Goal: Information Seeking & Learning: Learn about a topic

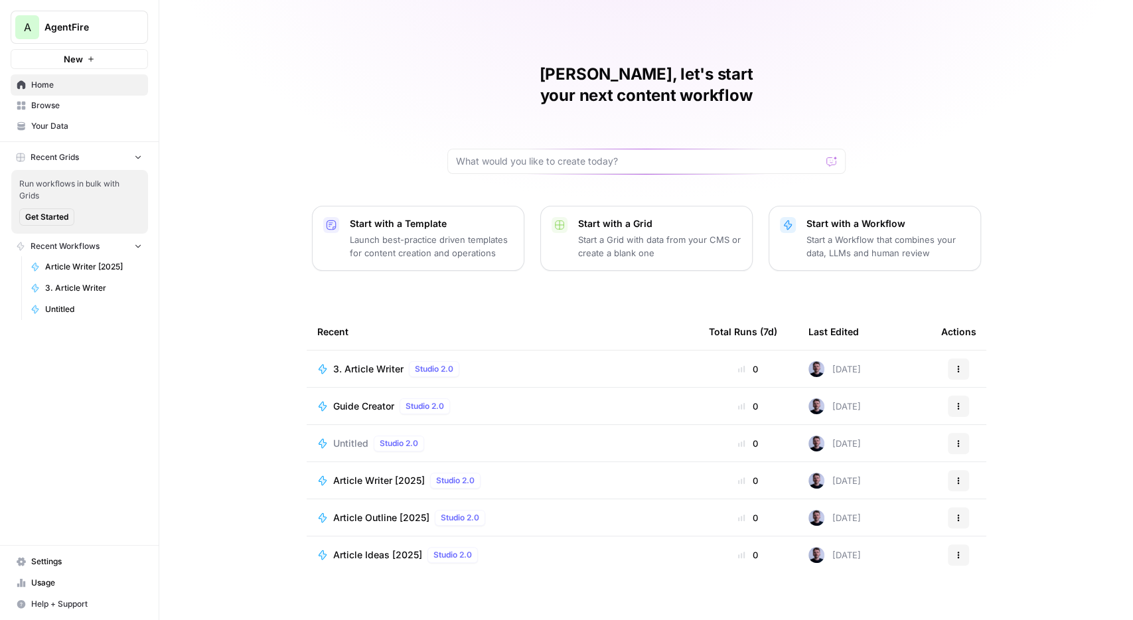
click at [104, 33] on span "AgentFire" at bounding box center [84, 27] width 80 height 13
click at [62, 123] on span "AgentFire Content" at bounding box center [127, 120] width 175 height 13
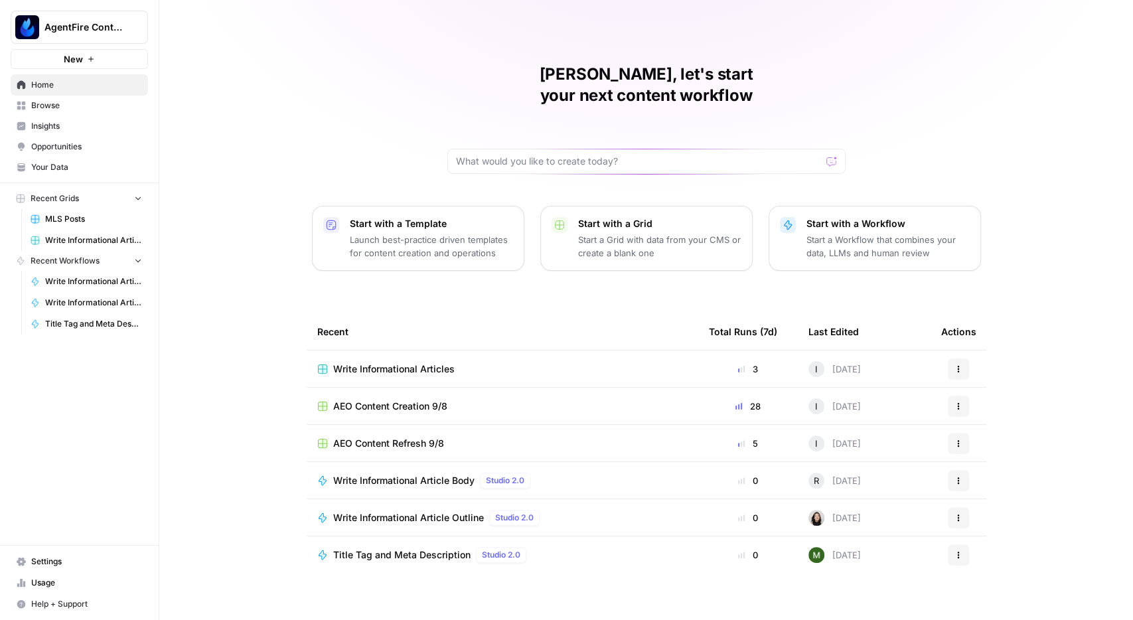
click at [51, 125] on span "Insights" at bounding box center [86, 126] width 111 height 12
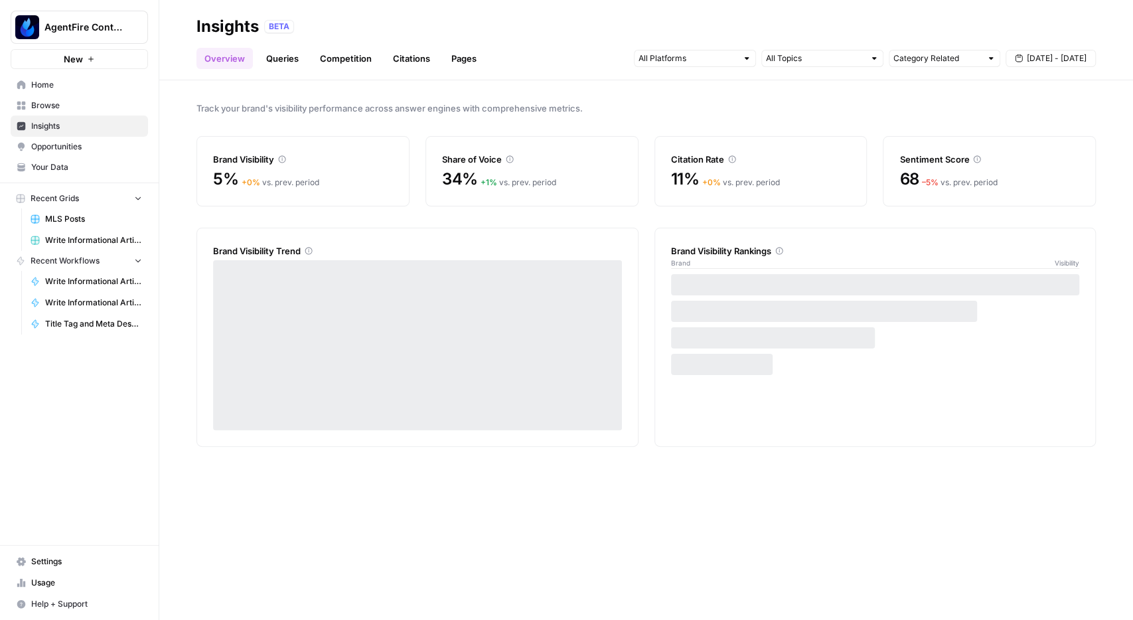
click at [54, 104] on span "Browse" at bounding box center [86, 106] width 111 height 12
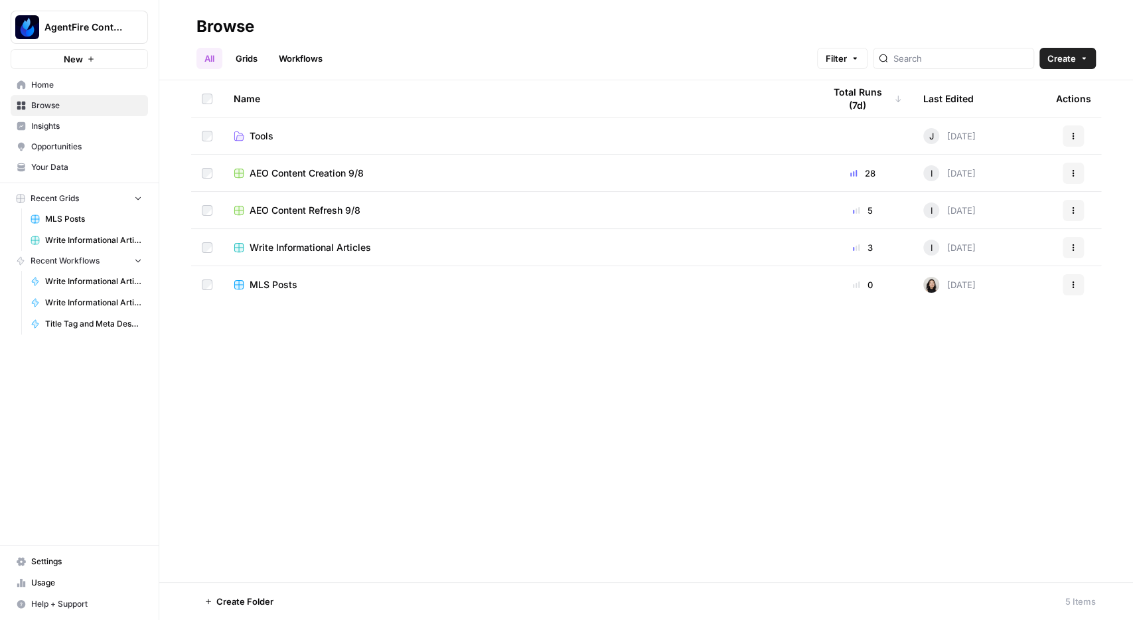
click at [371, 165] on td "AEO Content Creation 9/8" at bounding box center [518, 173] width 590 height 37
click at [368, 175] on div "AEO Content Creation 9/8" at bounding box center [518, 173] width 569 height 13
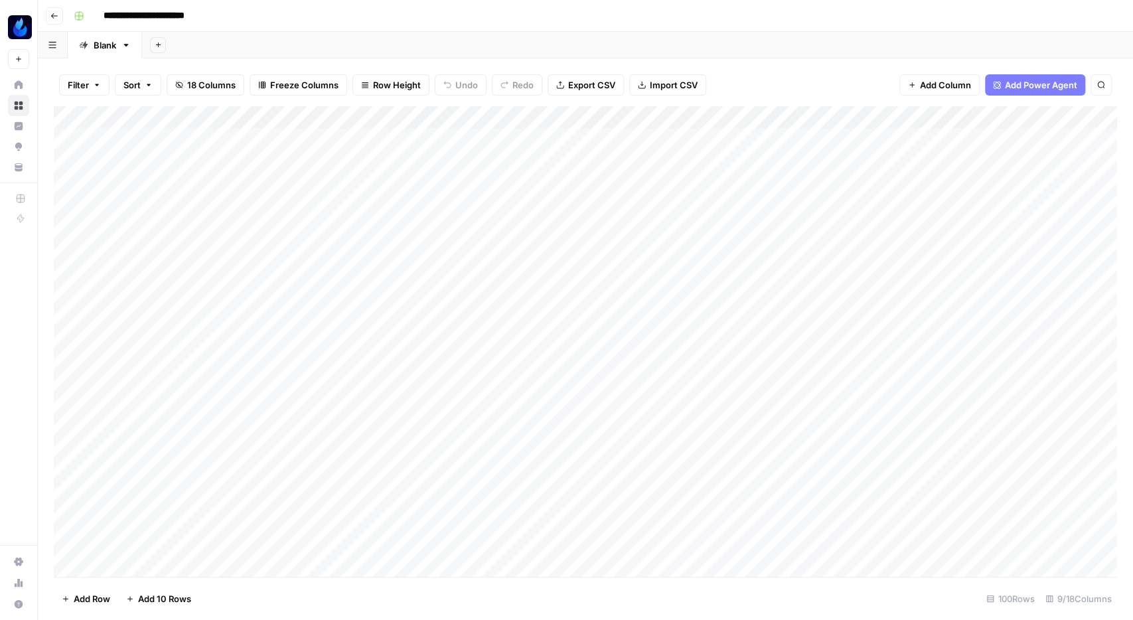
click at [58, 11] on button "Go back" at bounding box center [54, 15] width 17 height 17
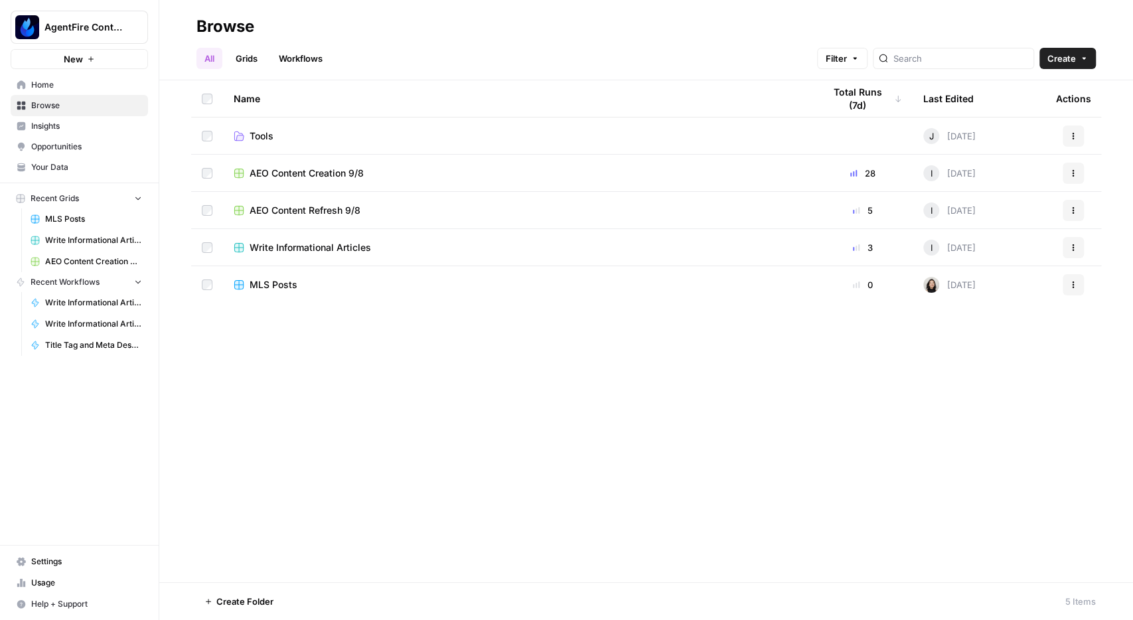
click at [315, 177] on span "AEO Content Creation 9/8" at bounding box center [307, 173] width 114 height 13
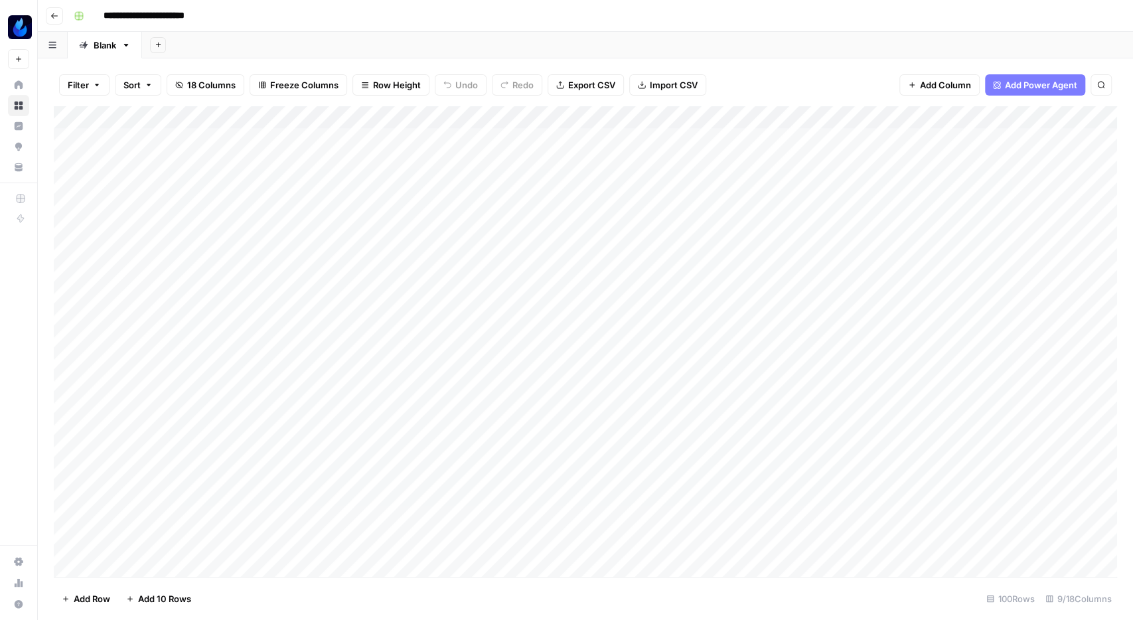
click at [124, 45] on icon "button" at bounding box center [125, 44] width 9 height 9
click at [55, 9] on button "Go back" at bounding box center [54, 15] width 17 height 17
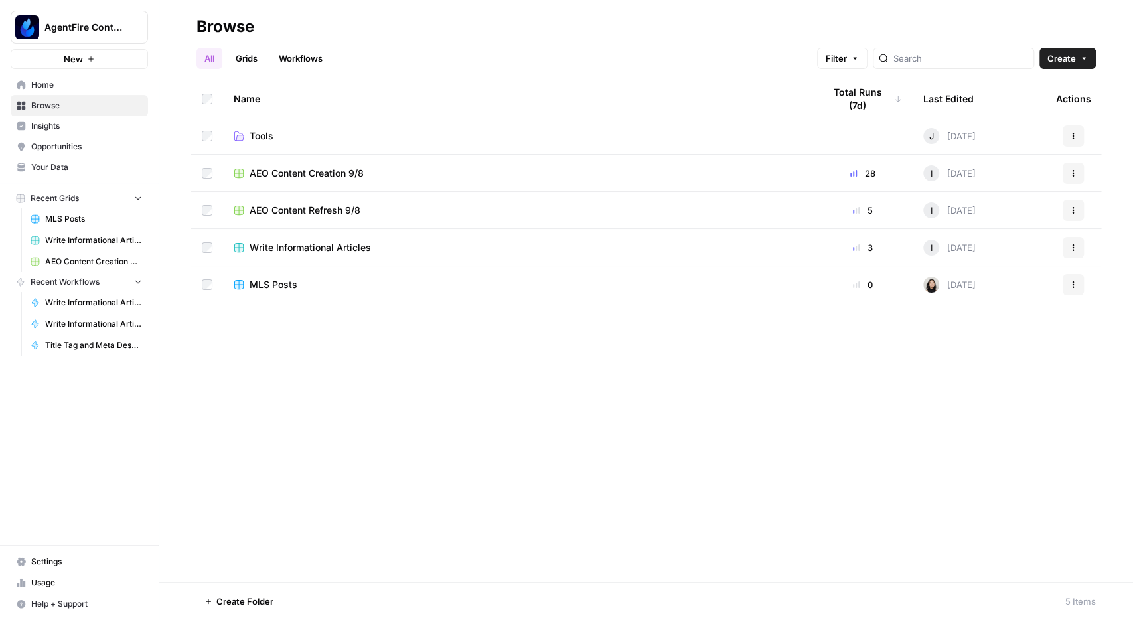
click at [323, 205] on span "AEO Content Refresh 9/8" at bounding box center [305, 210] width 111 height 13
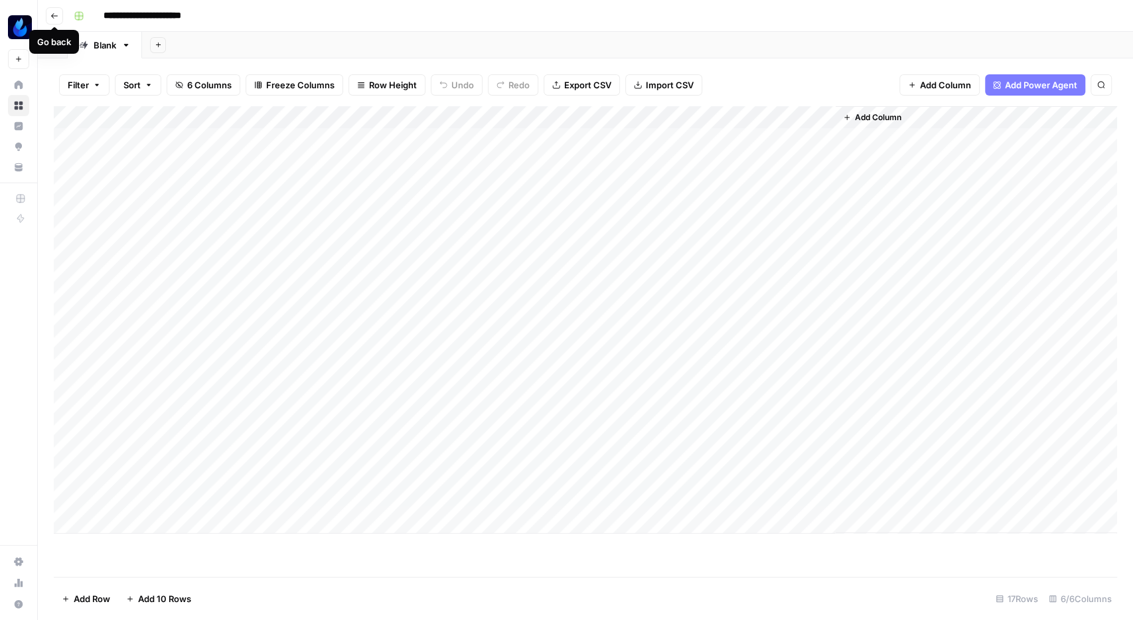
click at [55, 18] on icon "button" at bounding box center [54, 16] width 8 height 8
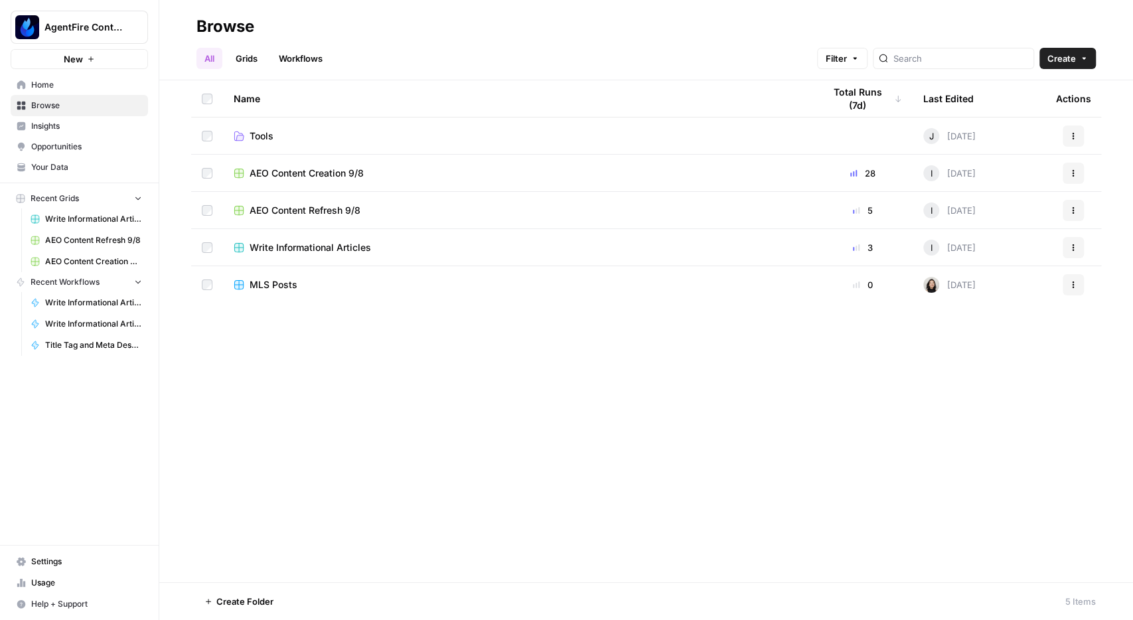
click at [56, 137] on link "Opportunities" at bounding box center [79, 146] width 137 height 21
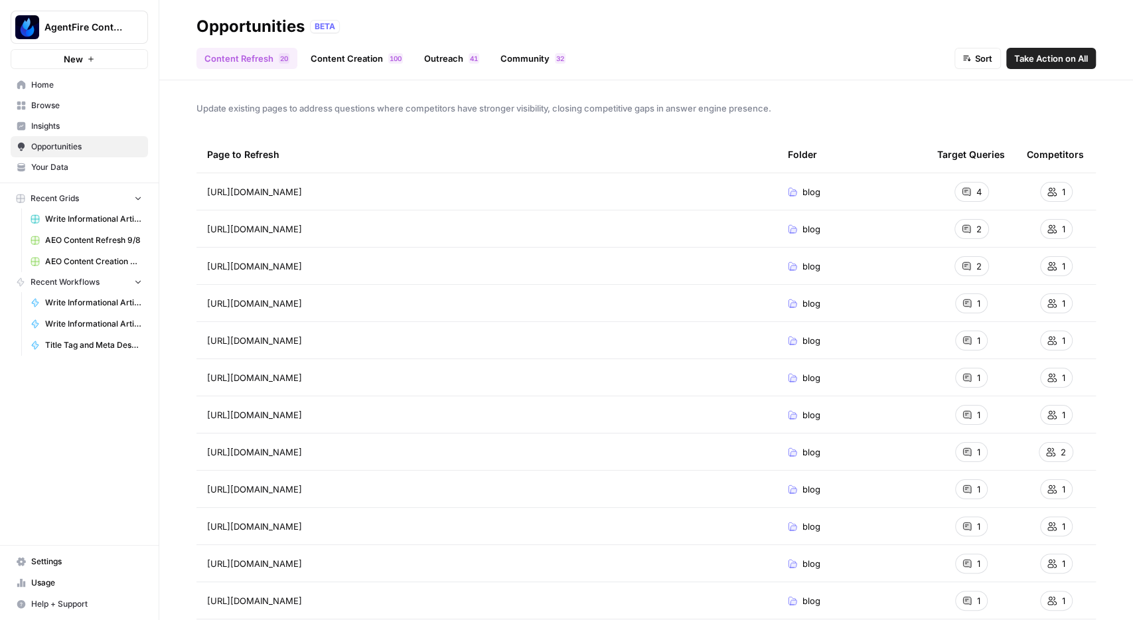
click at [55, 124] on span "Insights" at bounding box center [86, 126] width 111 height 12
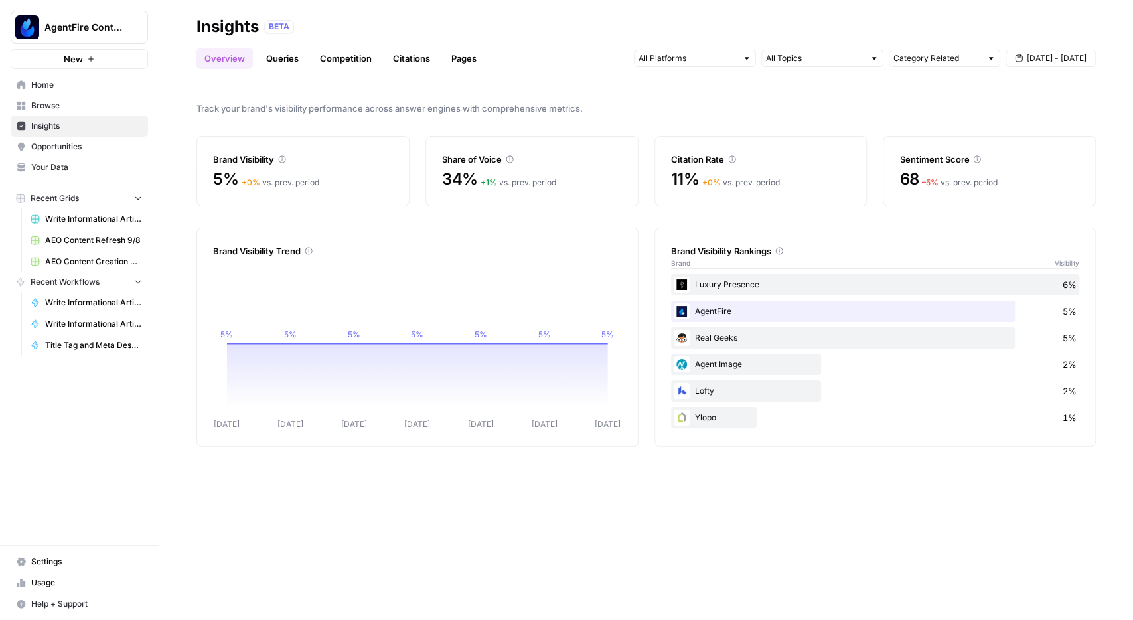
click at [54, 165] on span "Your Data" at bounding box center [86, 167] width 111 height 12
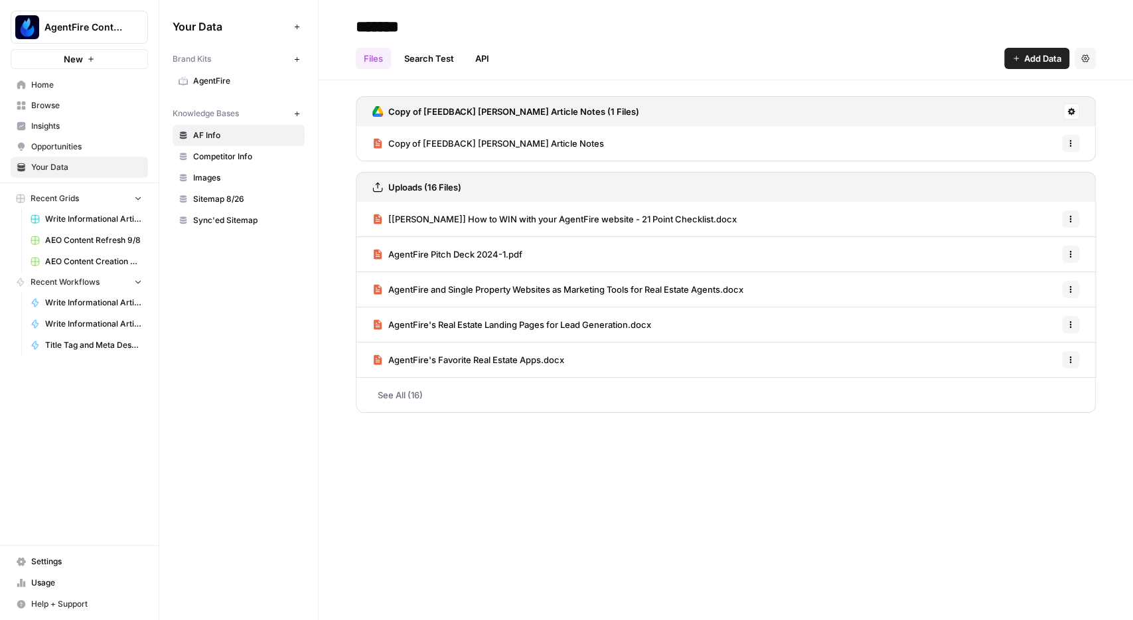
click at [217, 80] on span "AgentFire" at bounding box center [246, 81] width 106 height 12
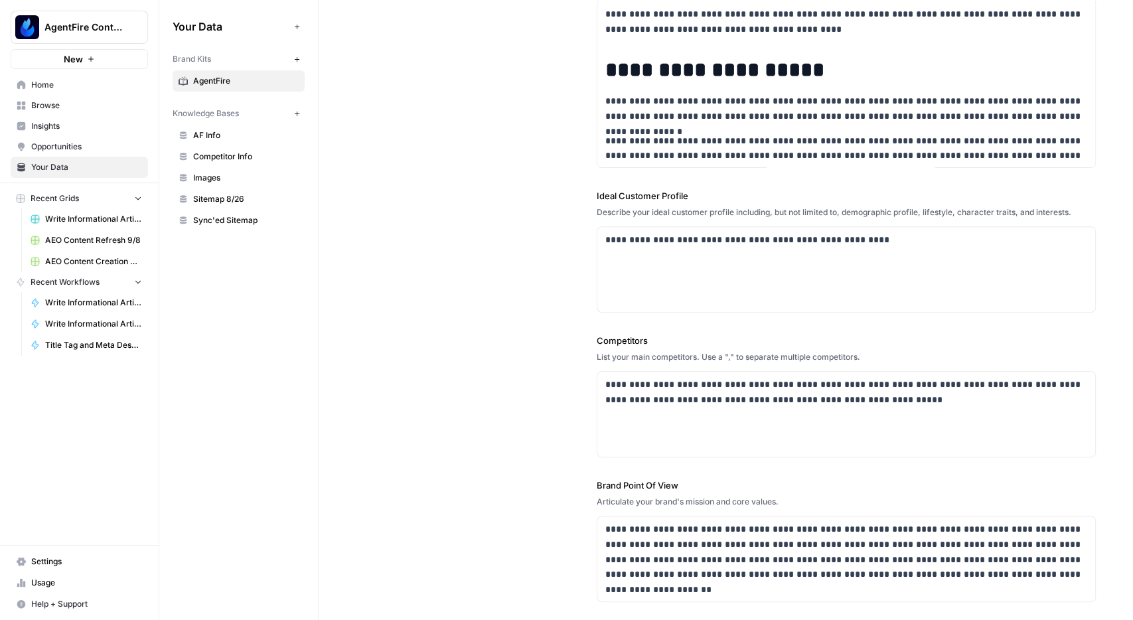
scroll to position [231, 0]
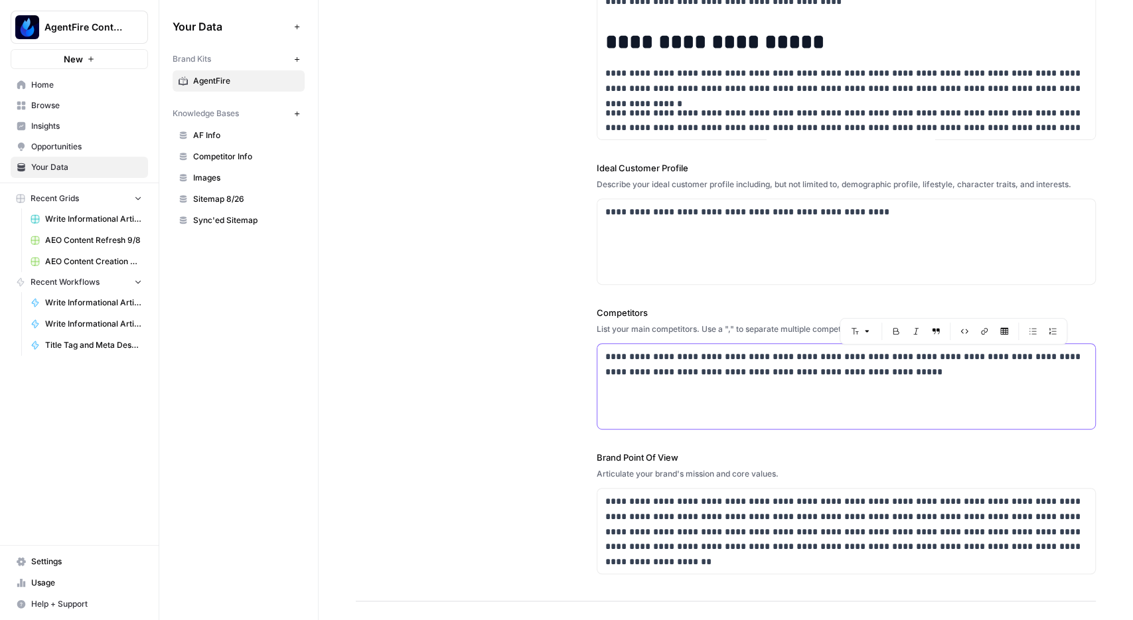
drag, startPoint x: 1016, startPoint y: 358, endPoint x: 890, endPoint y: 358, distance: 126.1
click at [890, 358] on p "**********" at bounding box center [846, 364] width 483 height 31
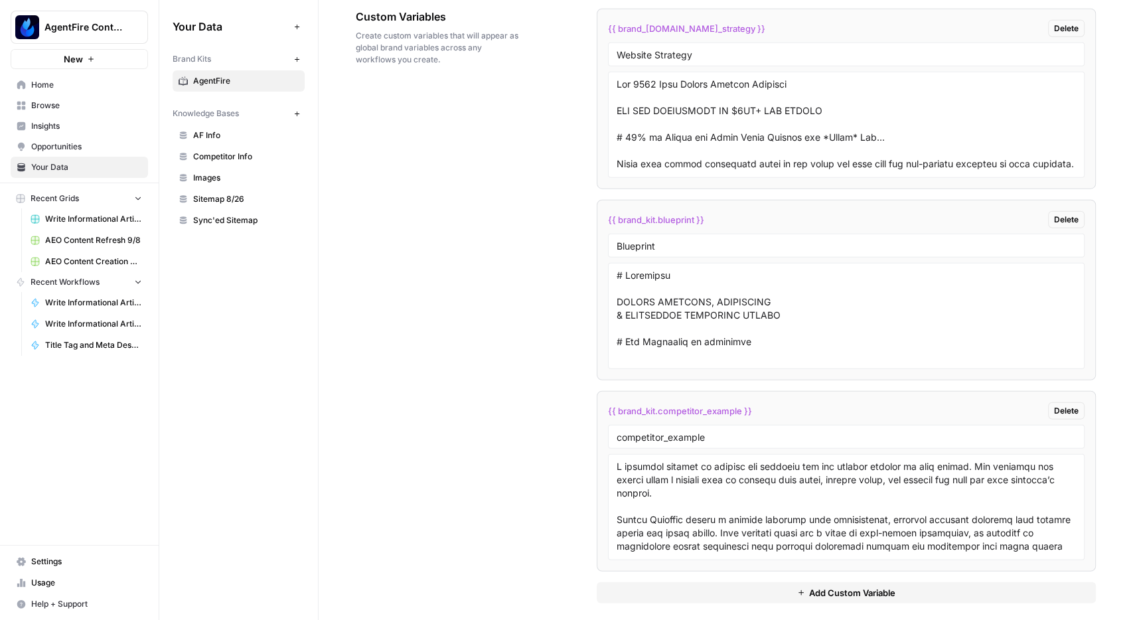
scroll to position [0, 0]
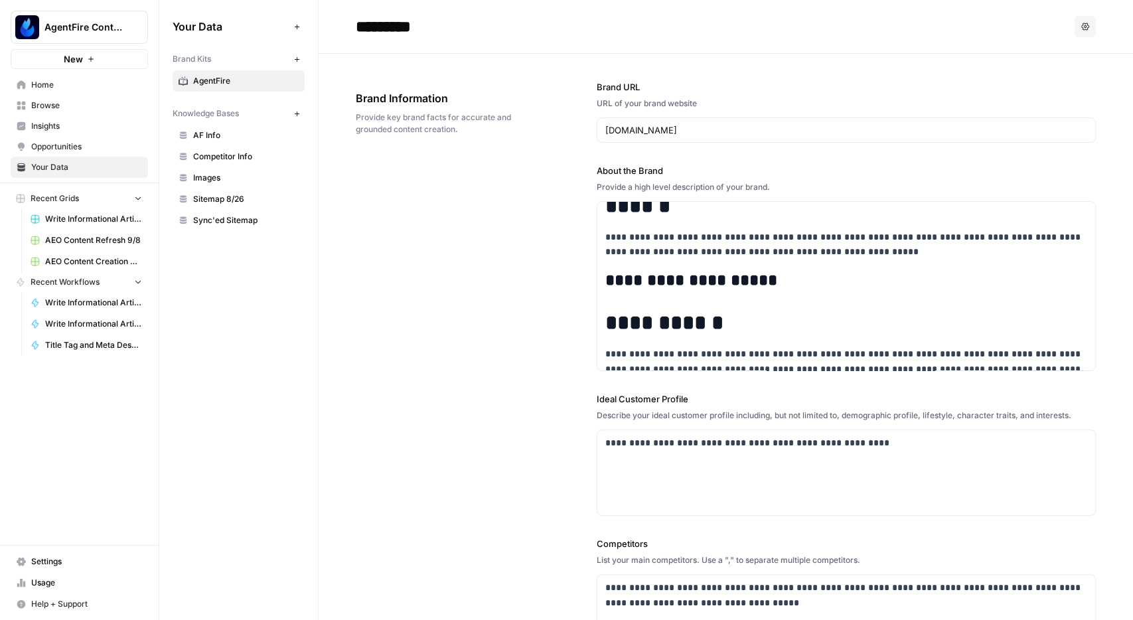
click at [218, 135] on span "AF Info" at bounding box center [246, 135] width 106 height 12
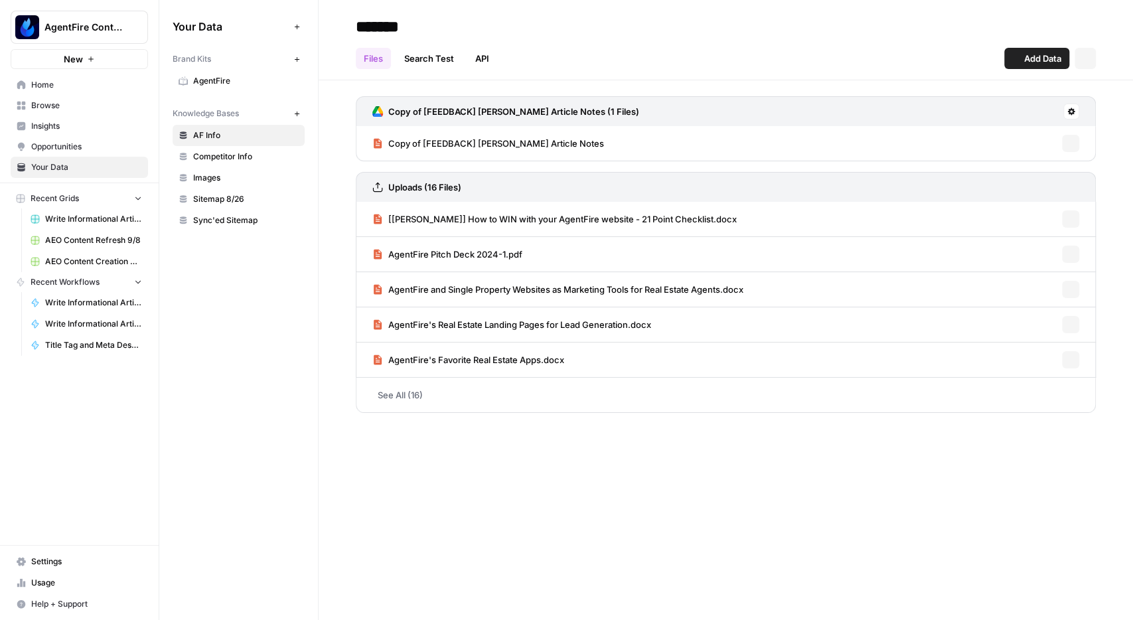
click at [216, 80] on span "AgentFire" at bounding box center [246, 81] width 106 height 12
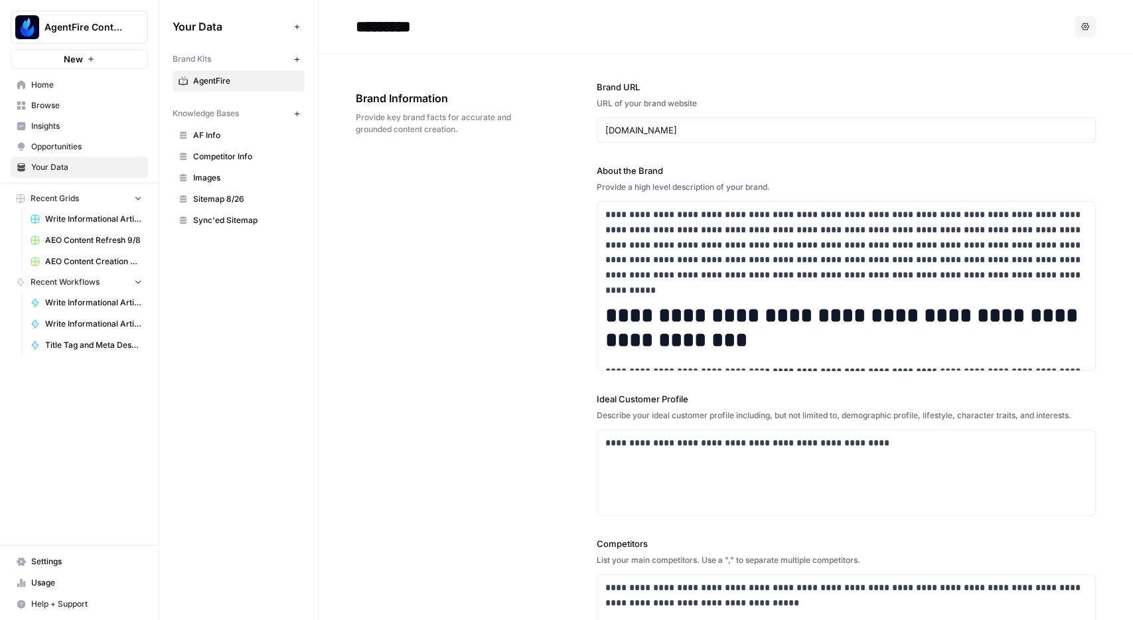
click at [50, 88] on span "Home" at bounding box center [86, 85] width 111 height 12
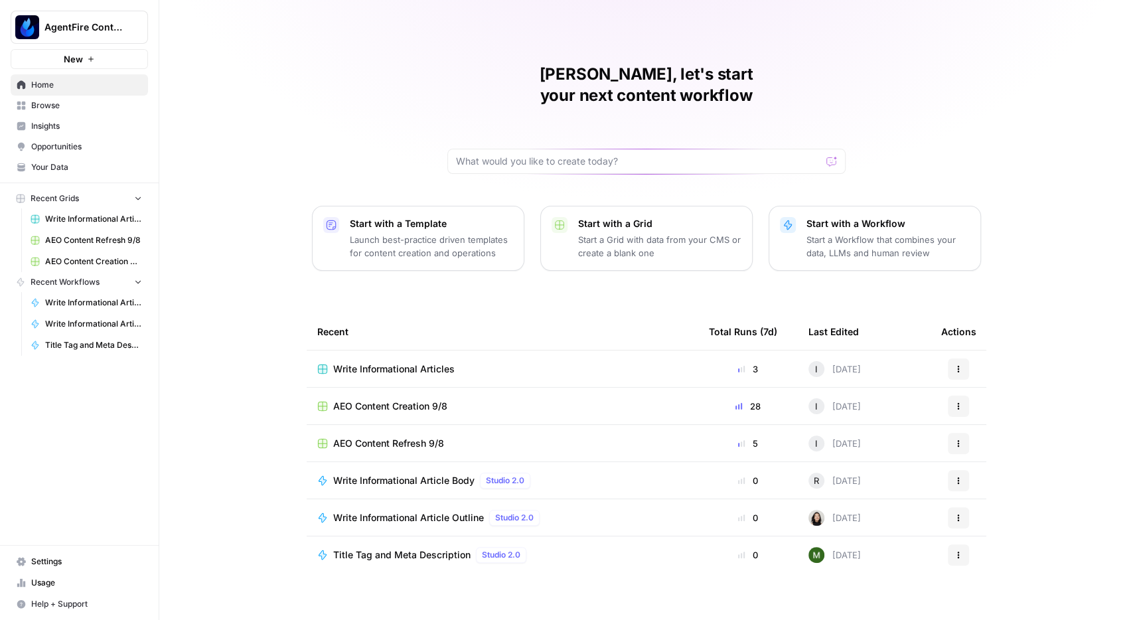
click at [48, 147] on span "Opportunities" at bounding box center [86, 147] width 111 height 12
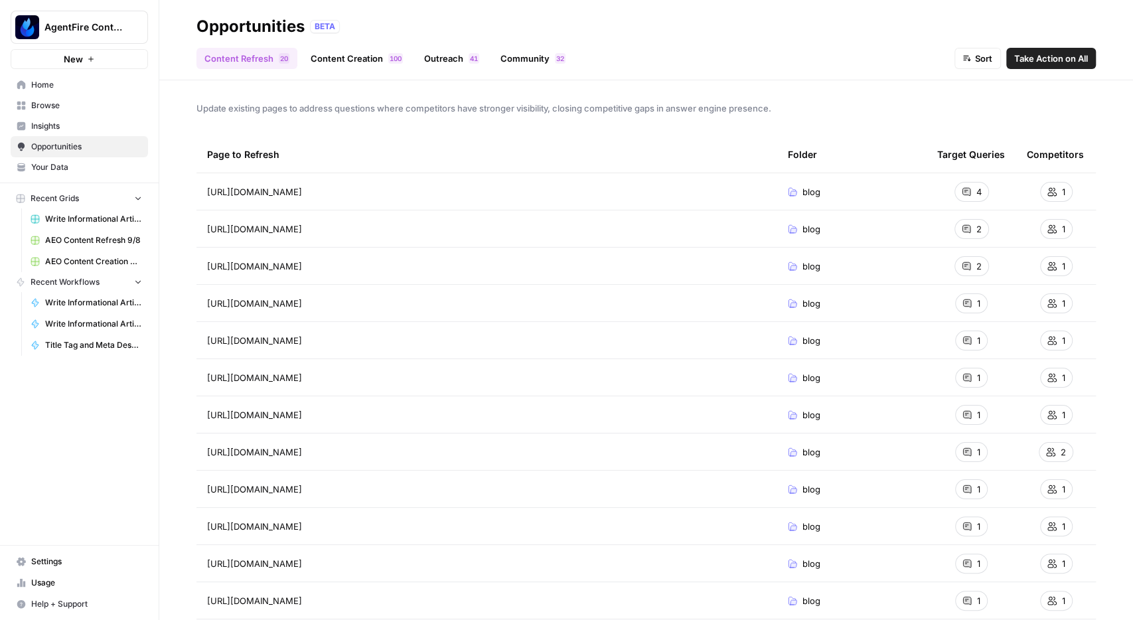
click at [344, 60] on link "Content Creation 0 0 1" at bounding box center [357, 58] width 108 height 21
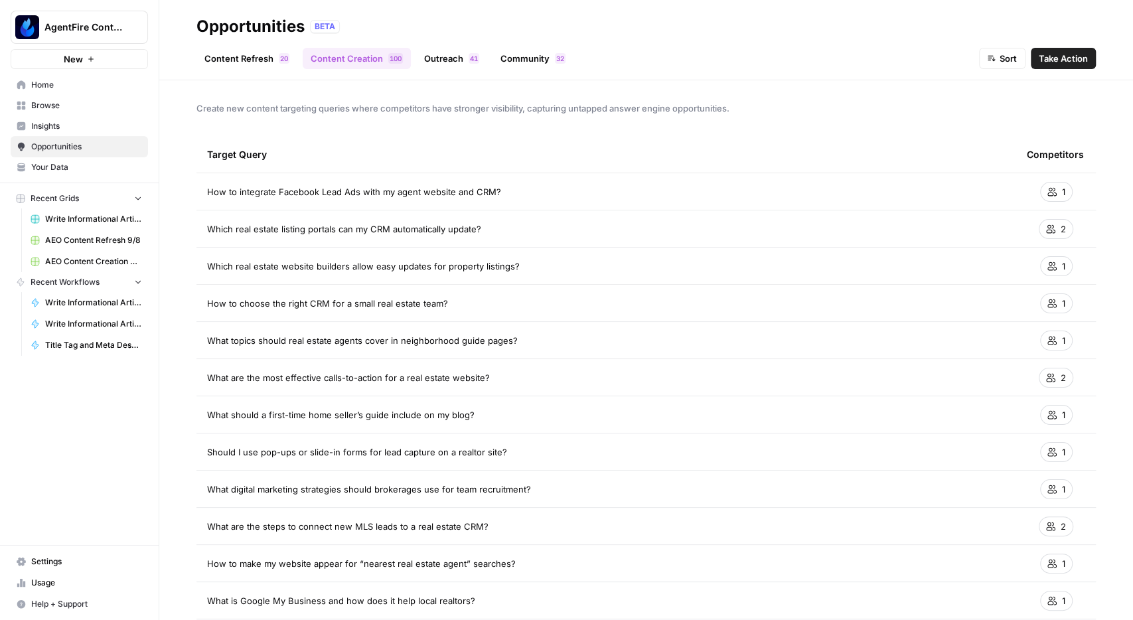
click at [431, 56] on link "Outreach 1 4" at bounding box center [451, 58] width 71 height 21
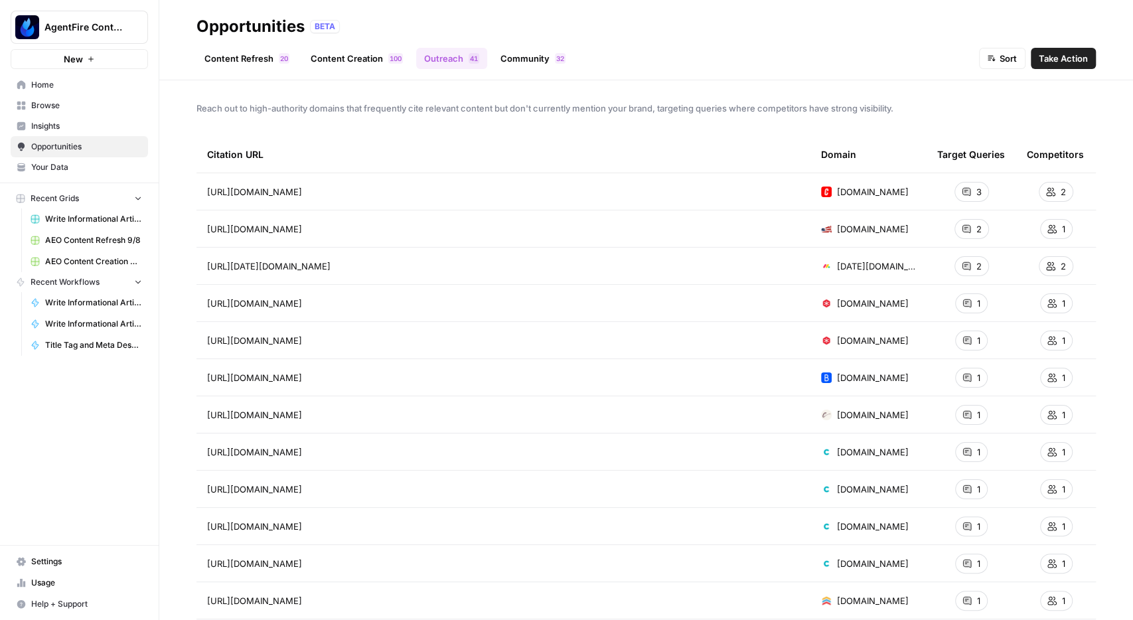
click at [327, 55] on link "Content Creation 0 0 1" at bounding box center [357, 58] width 108 height 21
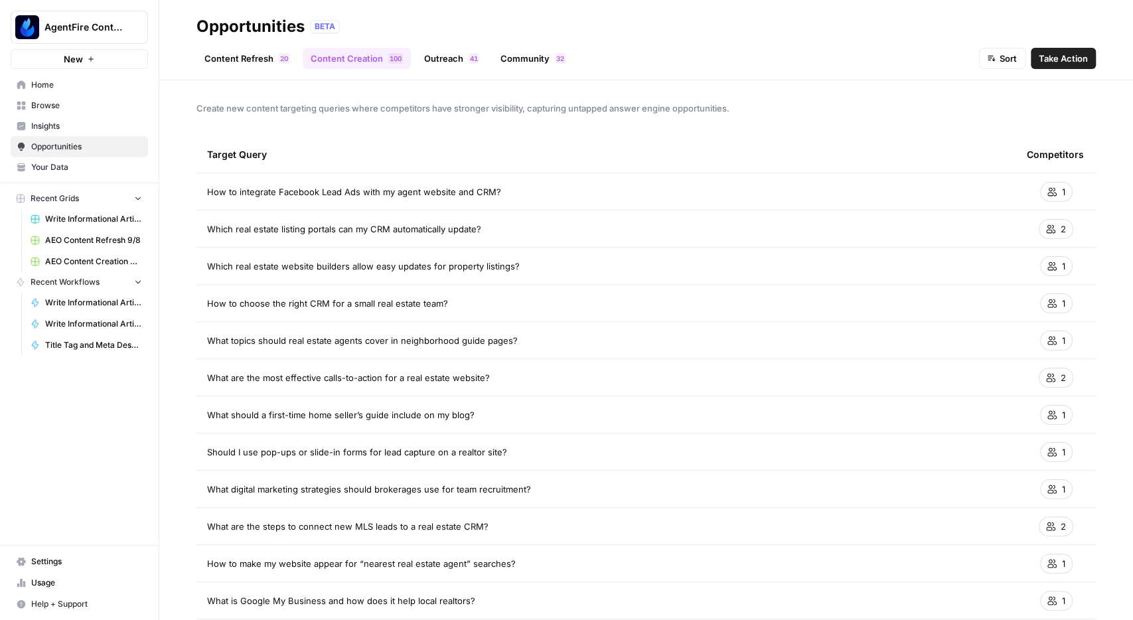
click at [463, 55] on link "Outreach 1 4" at bounding box center [451, 58] width 71 height 21
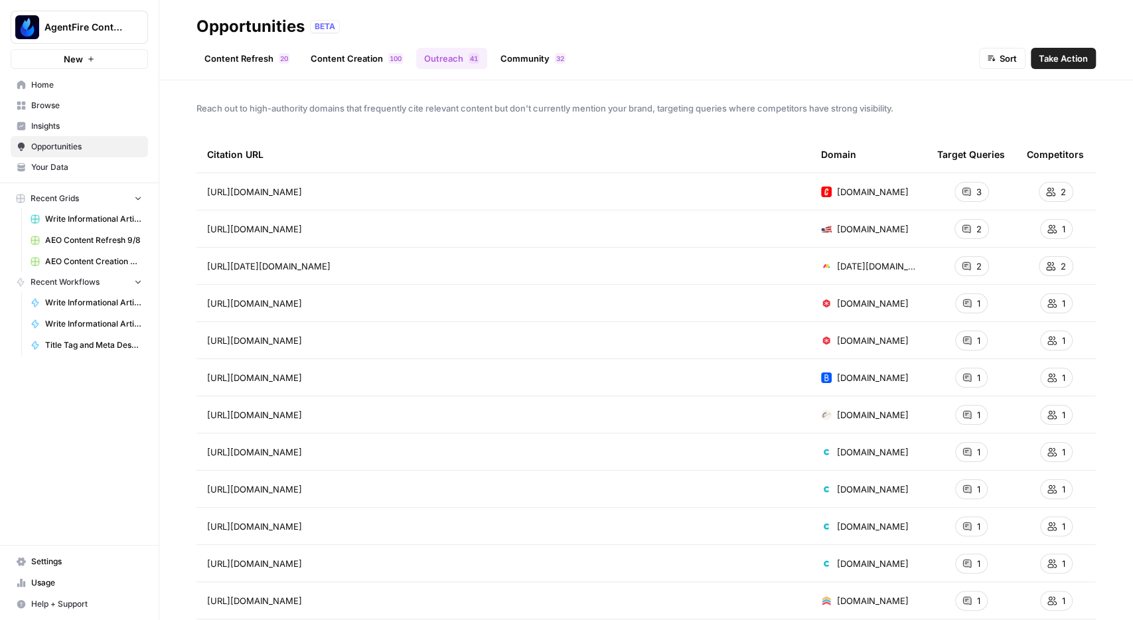
click at [50, 123] on span "Insights" at bounding box center [86, 126] width 111 height 12
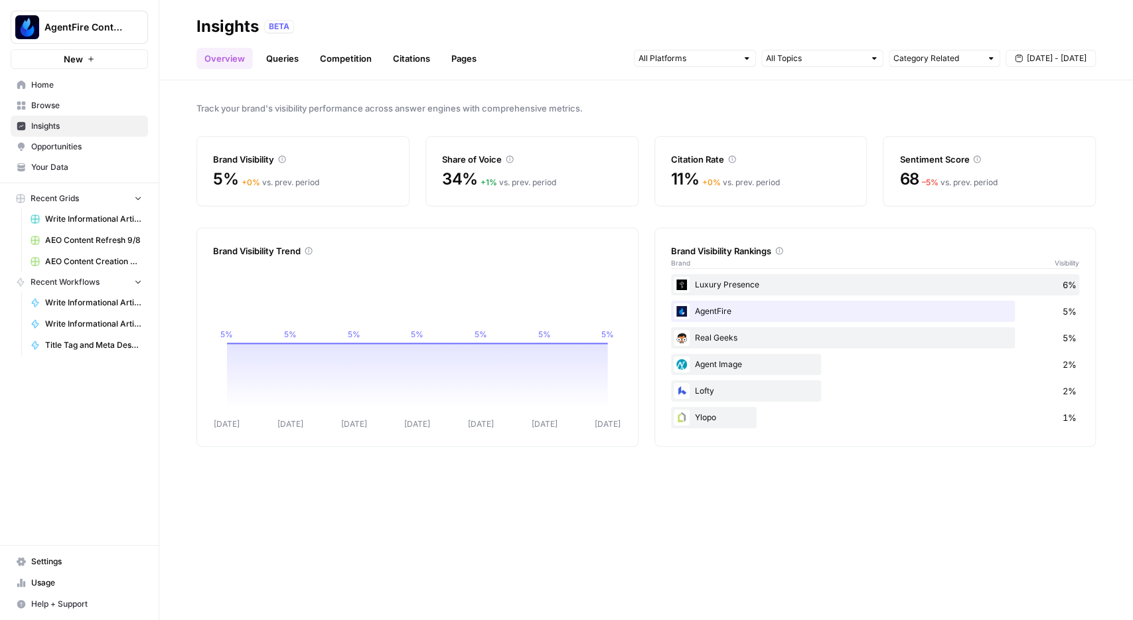
click at [52, 136] on link "Insights" at bounding box center [79, 126] width 137 height 21
click at [54, 143] on span "Opportunities" at bounding box center [86, 147] width 111 height 12
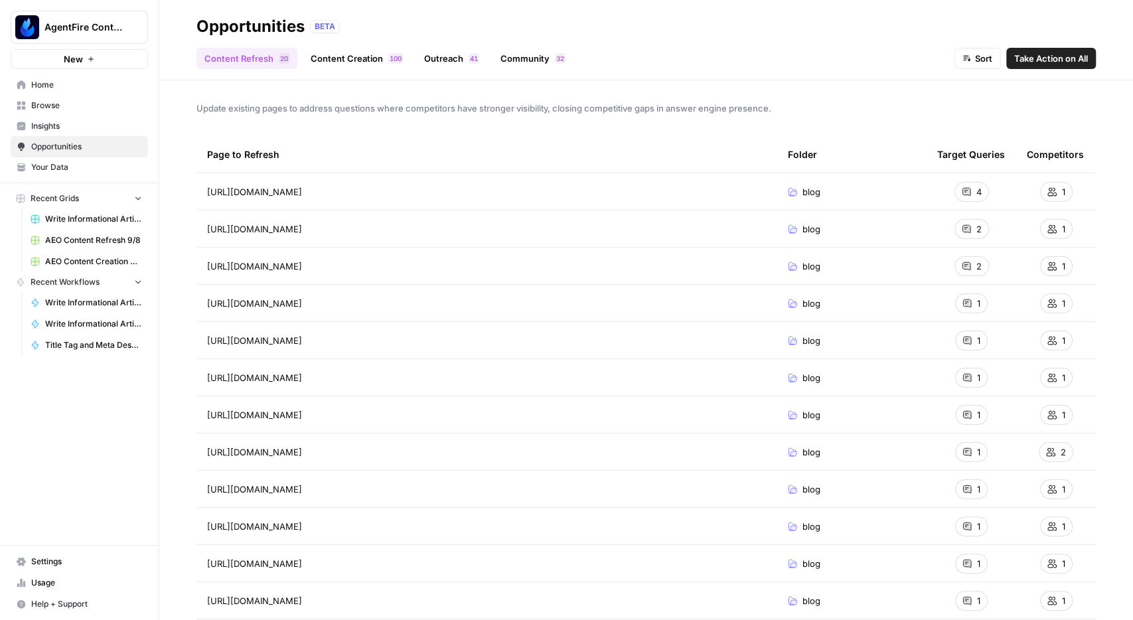
drag, startPoint x: 48, startPoint y: 123, endPoint x: 60, endPoint y: 127, distance: 12.2
click at [48, 123] on span "Insights" at bounding box center [86, 126] width 111 height 12
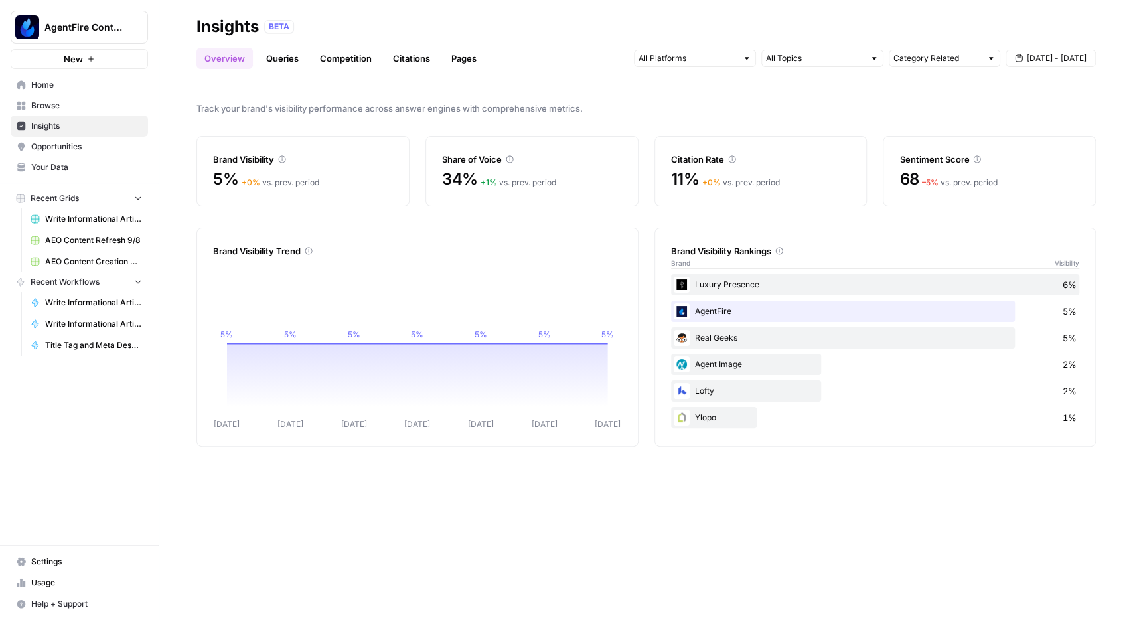
click at [222, 119] on div "Track your brand's visibility performance across answer engines with comprehens…" at bounding box center [646, 350] width 974 height 540
click at [277, 141] on div "Brand Visibility" at bounding box center [303, 151] width 180 height 29
click at [264, 114] on span "Track your brand's visibility performance across answer engines with comprehens…" at bounding box center [647, 108] width 900 height 13
click at [233, 123] on div "Track your brand's visibility performance across answer engines with comprehens…" at bounding box center [646, 350] width 974 height 540
click at [287, 62] on link "Queries" at bounding box center [282, 58] width 48 height 21
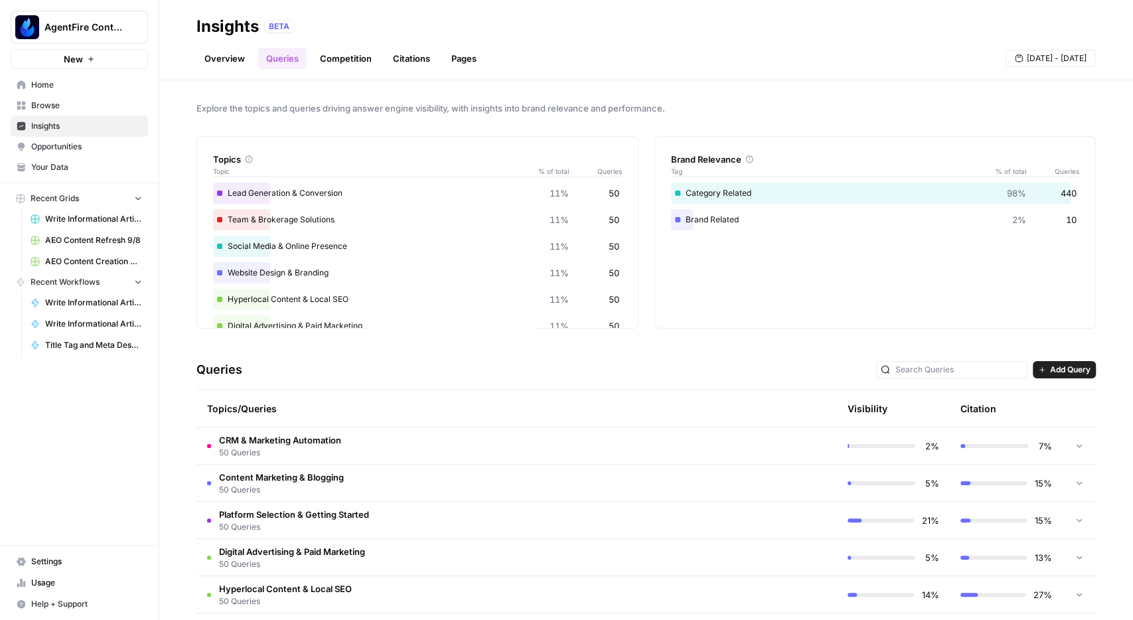
click at [216, 62] on link "Overview" at bounding box center [225, 58] width 56 height 21
click at [226, 54] on link "Overview" at bounding box center [225, 58] width 56 height 21
click at [224, 63] on link "Overview" at bounding box center [225, 58] width 56 height 21
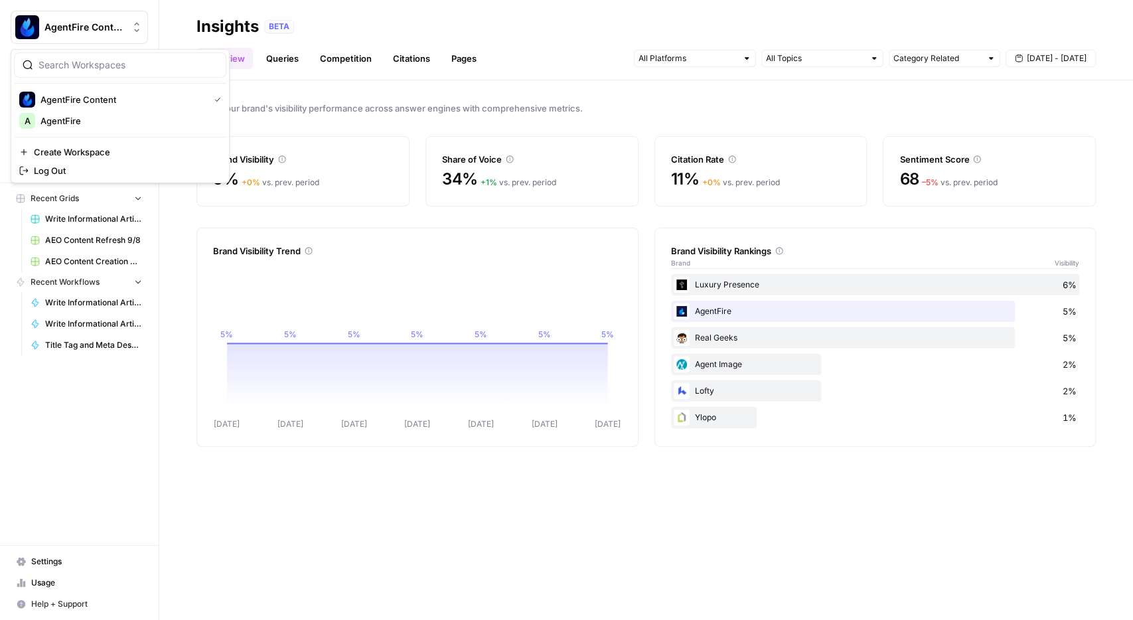
click at [135, 25] on icon "Workspace: AgentFire Content" at bounding box center [136, 28] width 5 height 10
click at [684, 119] on div "Track your brand's visibility performance across answer engines with comprehens…" at bounding box center [646, 350] width 974 height 540
click at [993, 111] on span "Track your brand's visibility performance across answer engines with comprehens…" at bounding box center [647, 108] width 900 height 13
click at [1012, 109] on span "Track your brand's visibility performance across answer engines with comprehens…" at bounding box center [647, 108] width 900 height 13
click at [361, 60] on link "Competition" at bounding box center [346, 58] width 68 height 21
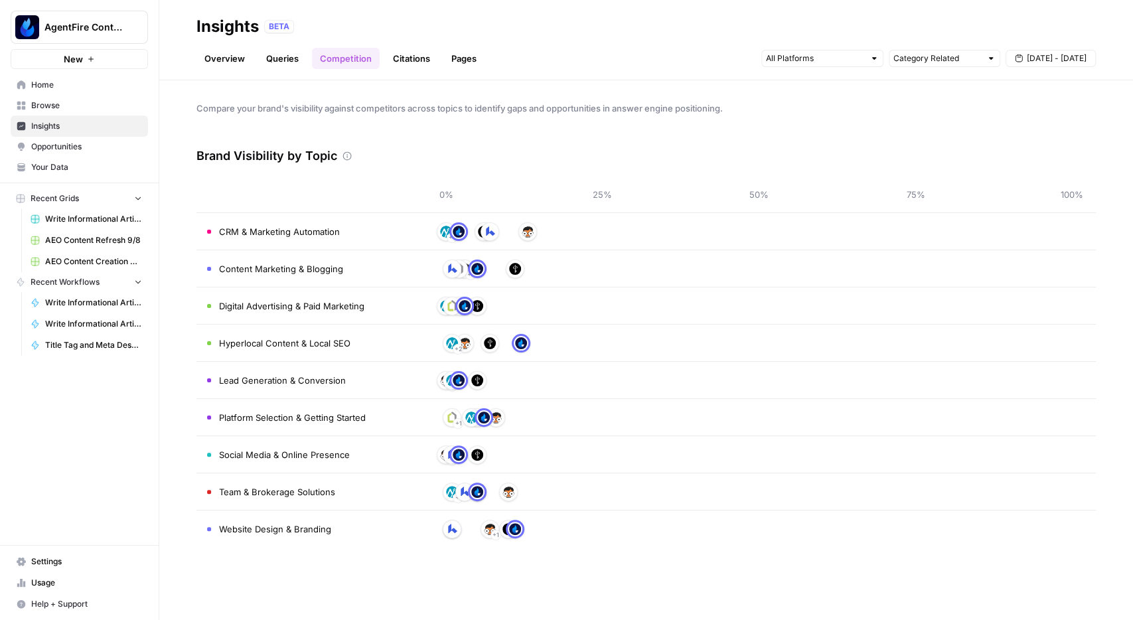
click at [1060, 128] on div "Compare your brand's visibility against competitors across topics to identify g…" at bounding box center [646, 350] width 974 height 540
click at [216, 60] on link "Overview" at bounding box center [225, 58] width 56 height 21
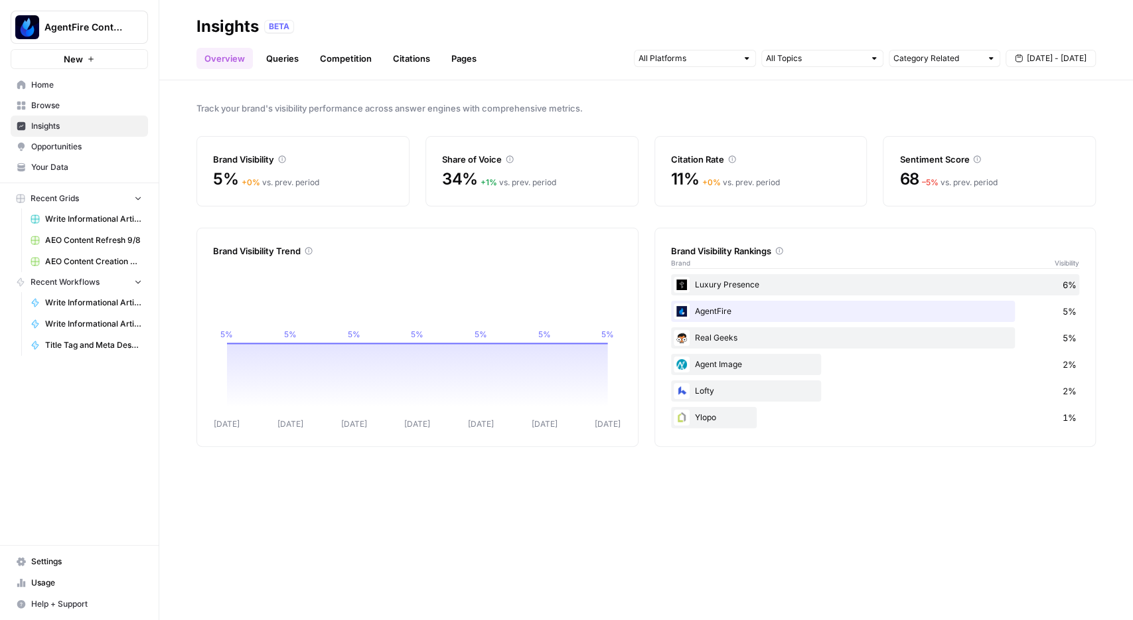
click at [84, 143] on span "Opportunities" at bounding box center [86, 147] width 111 height 12
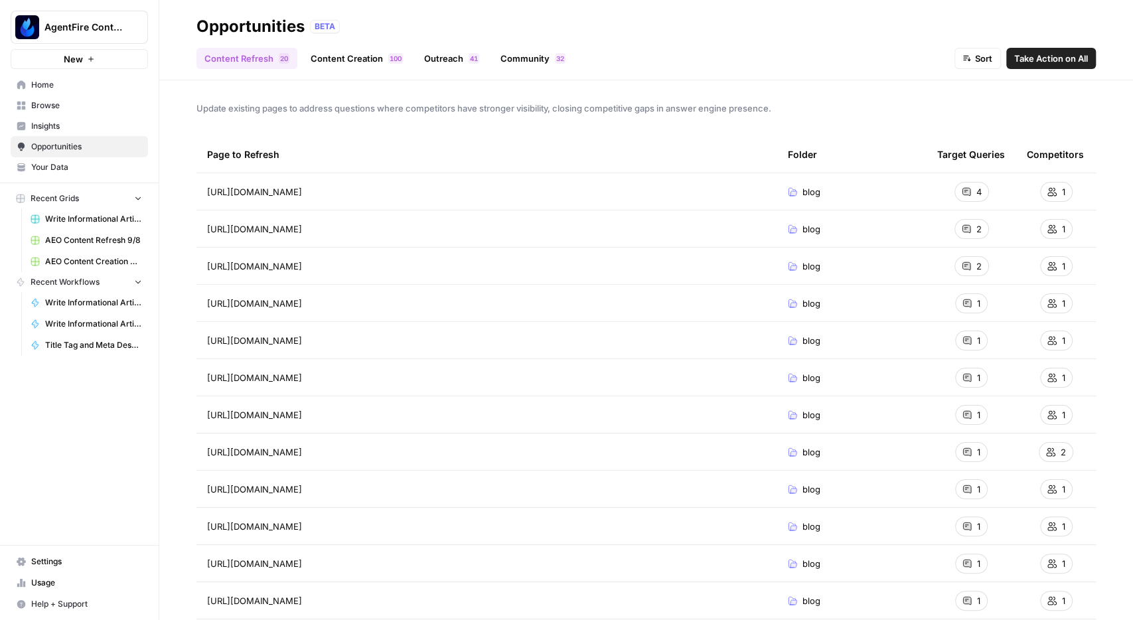
click at [375, 53] on link "Content Creation 0 0 1" at bounding box center [357, 58] width 108 height 21
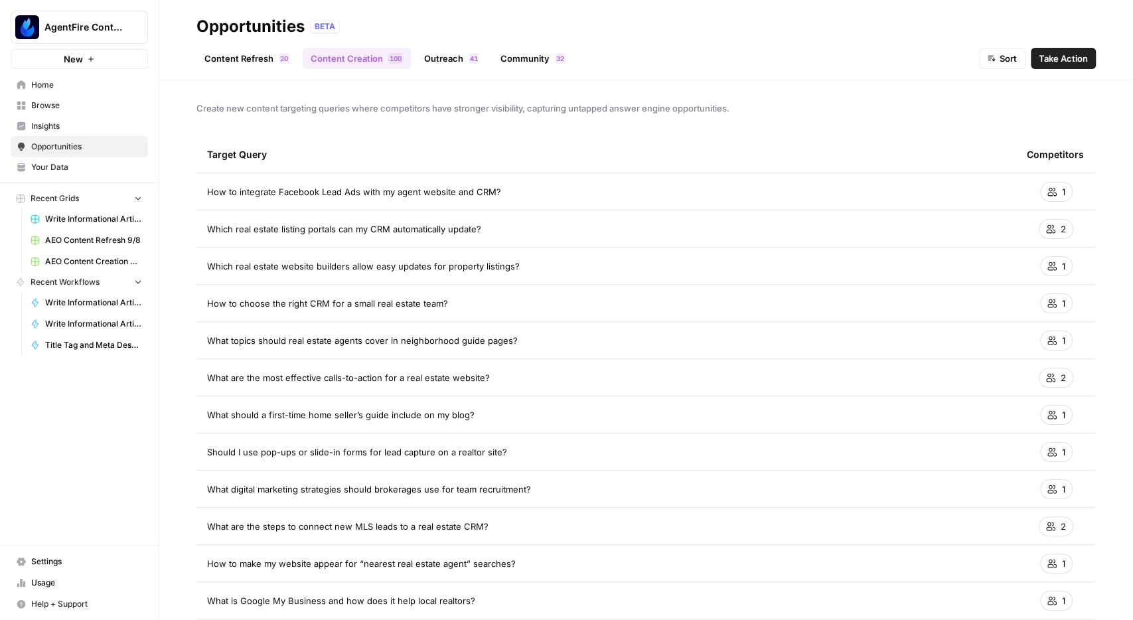
click at [440, 46] on div "Content Refresh 0 2 Content Creation 0 0 1 Outreach 1 4 Community 2 3 Sort Take…" at bounding box center [647, 53] width 900 height 32
click at [441, 55] on link "Outreach 1 4" at bounding box center [451, 58] width 71 height 21
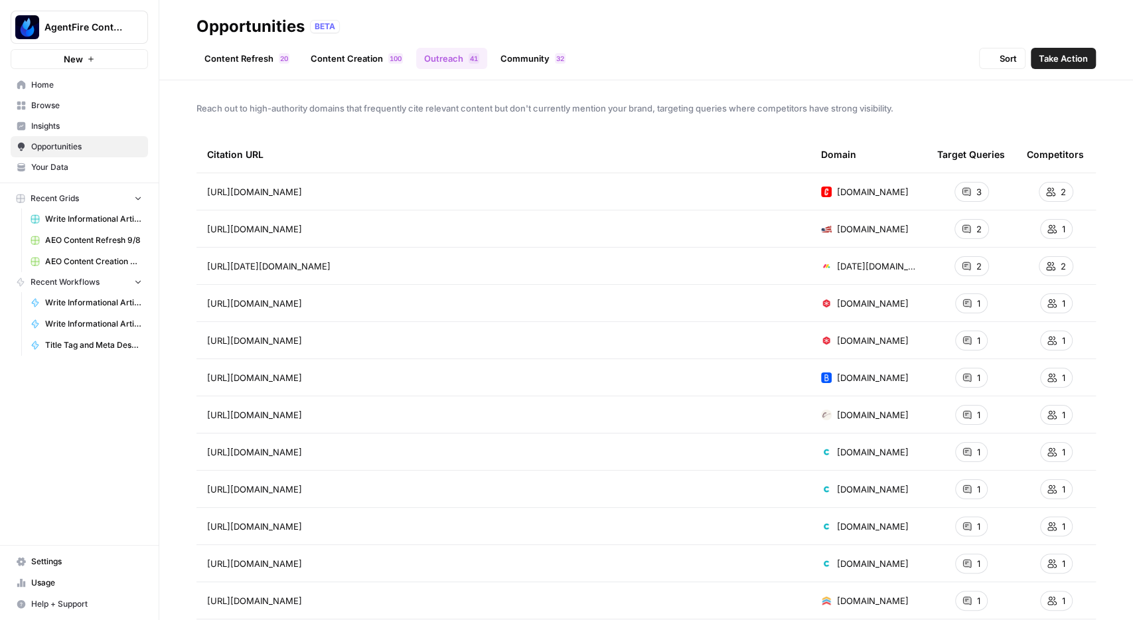
click at [528, 60] on link "Community 2 3" at bounding box center [533, 58] width 81 height 21
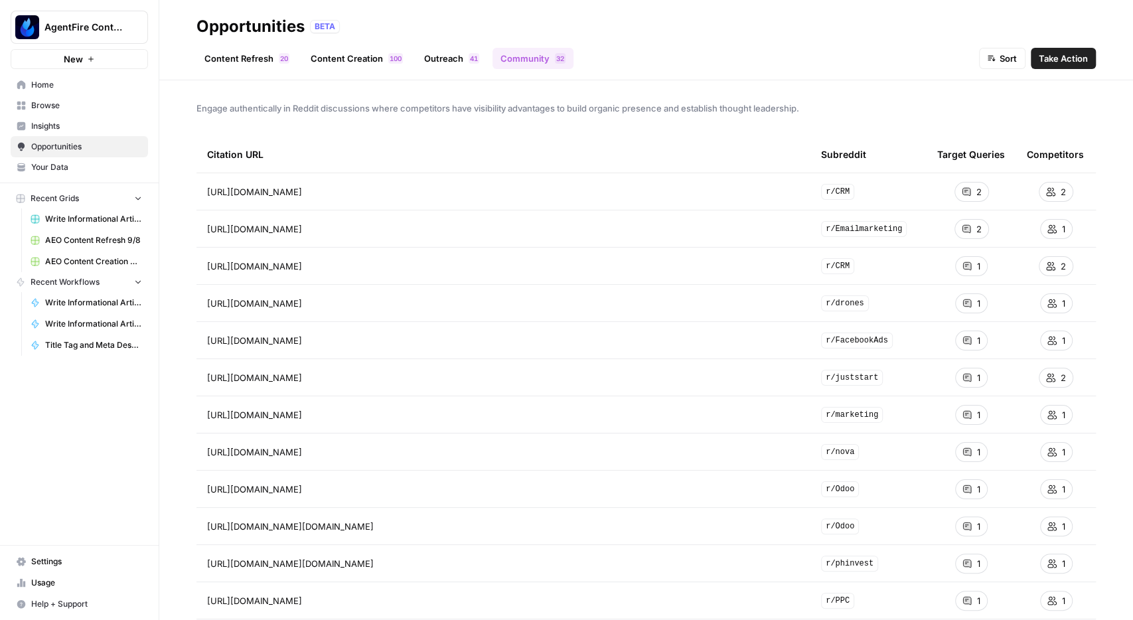
click at [58, 128] on span "Insights" at bounding box center [86, 126] width 111 height 12
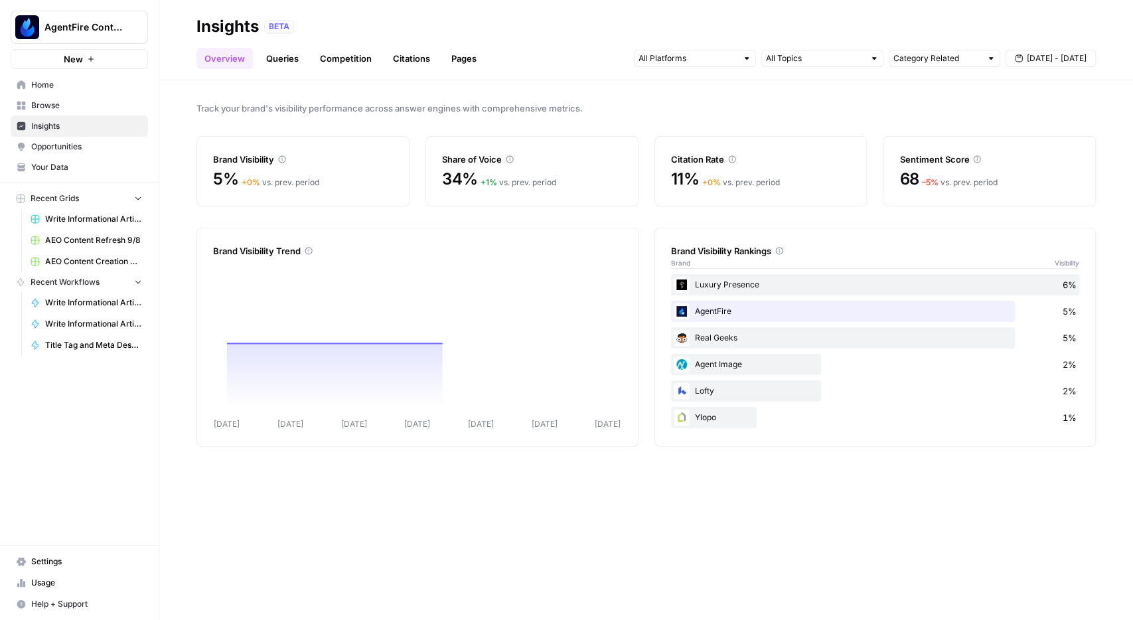
click at [58, 150] on span "Opportunities" at bounding box center [86, 147] width 111 height 12
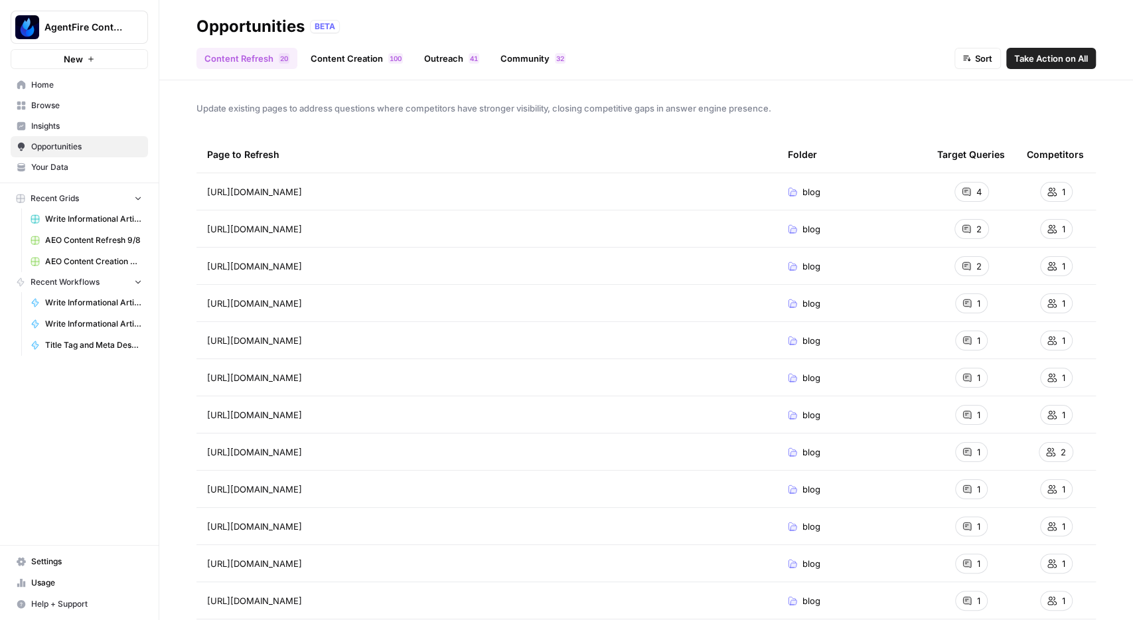
click at [55, 129] on span "Insights" at bounding box center [86, 126] width 111 height 12
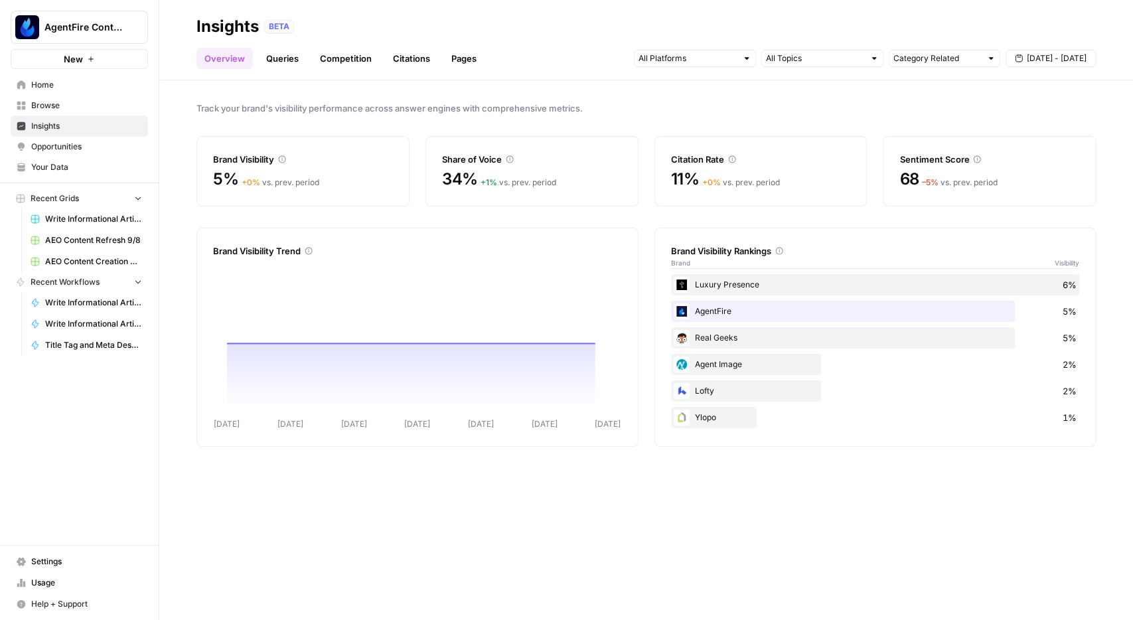
click at [64, 149] on span "Opportunities" at bounding box center [86, 147] width 111 height 12
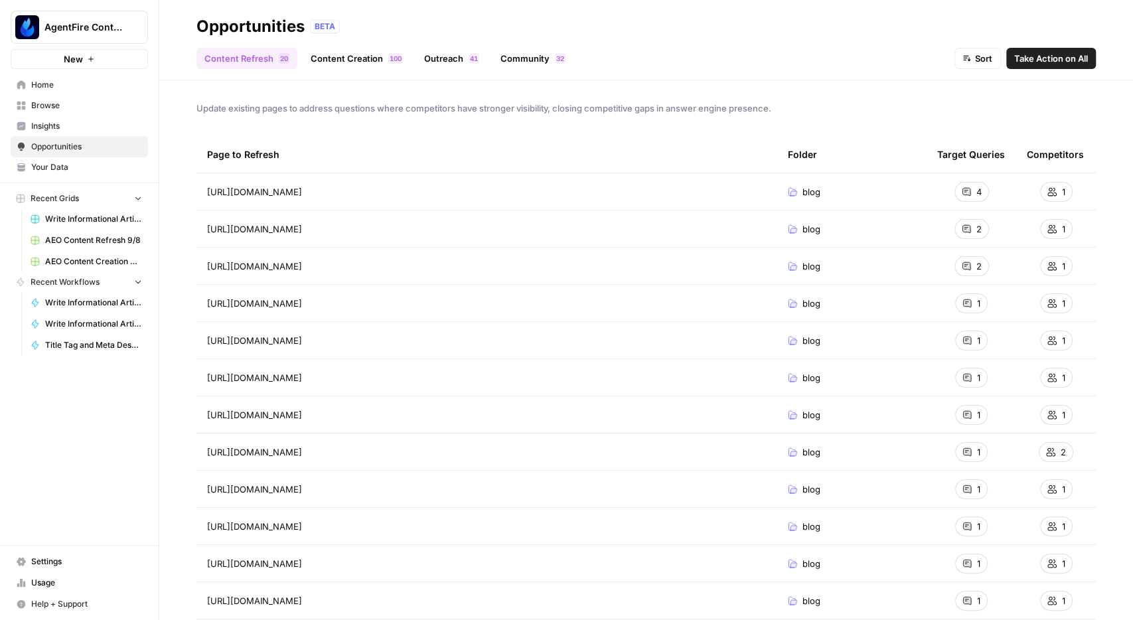
click at [58, 134] on link "Insights" at bounding box center [79, 126] width 137 height 21
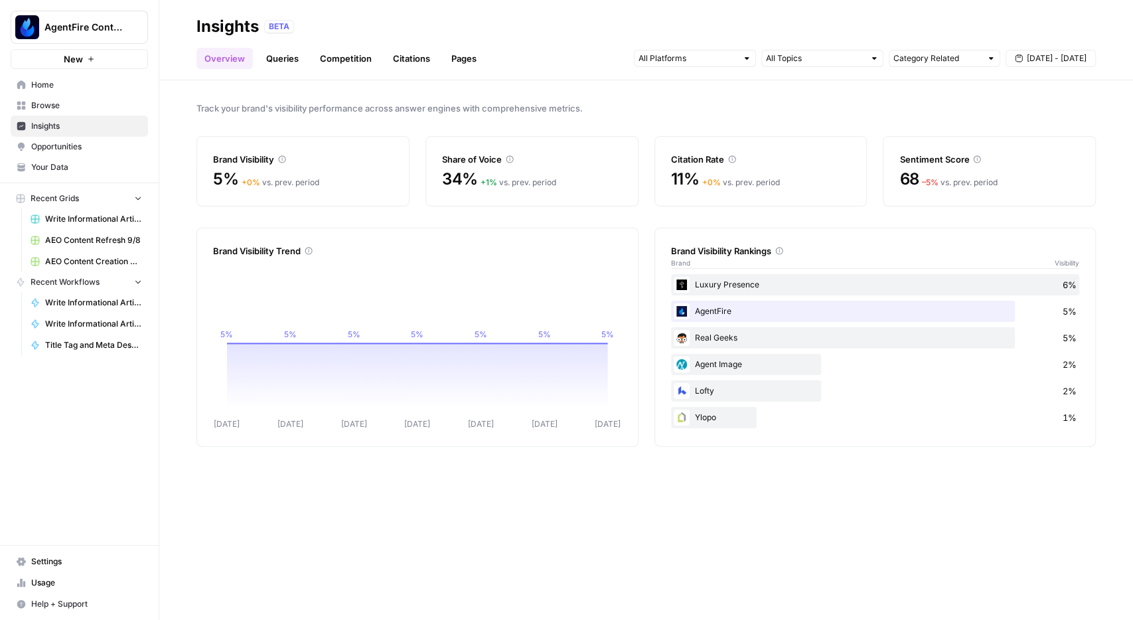
click at [287, 60] on link "Queries" at bounding box center [282, 58] width 48 height 21
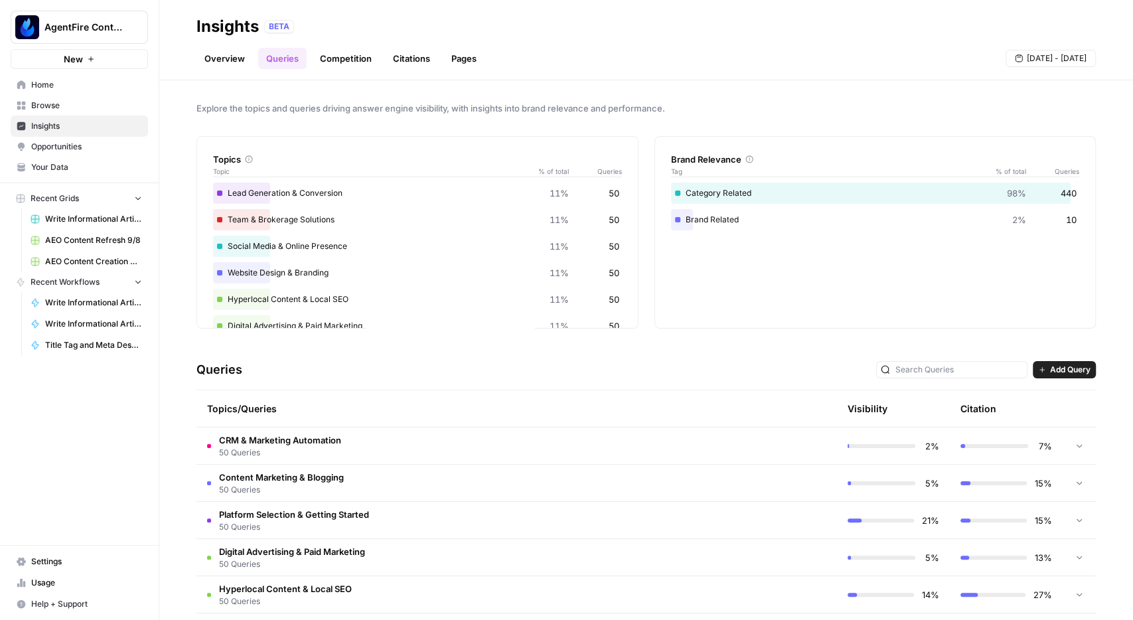
click at [349, 59] on link "Competition" at bounding box center [346, 58] width 68 height 21
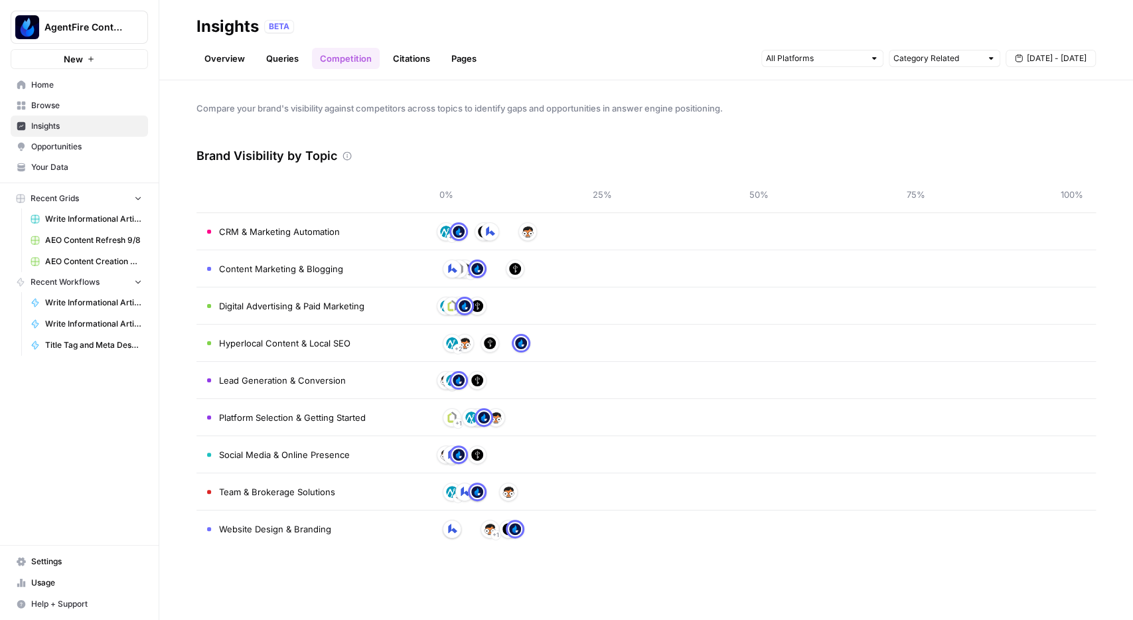
click at [406, 57] on link "Citations" at bounding box center [411, 58] width 53 height 21
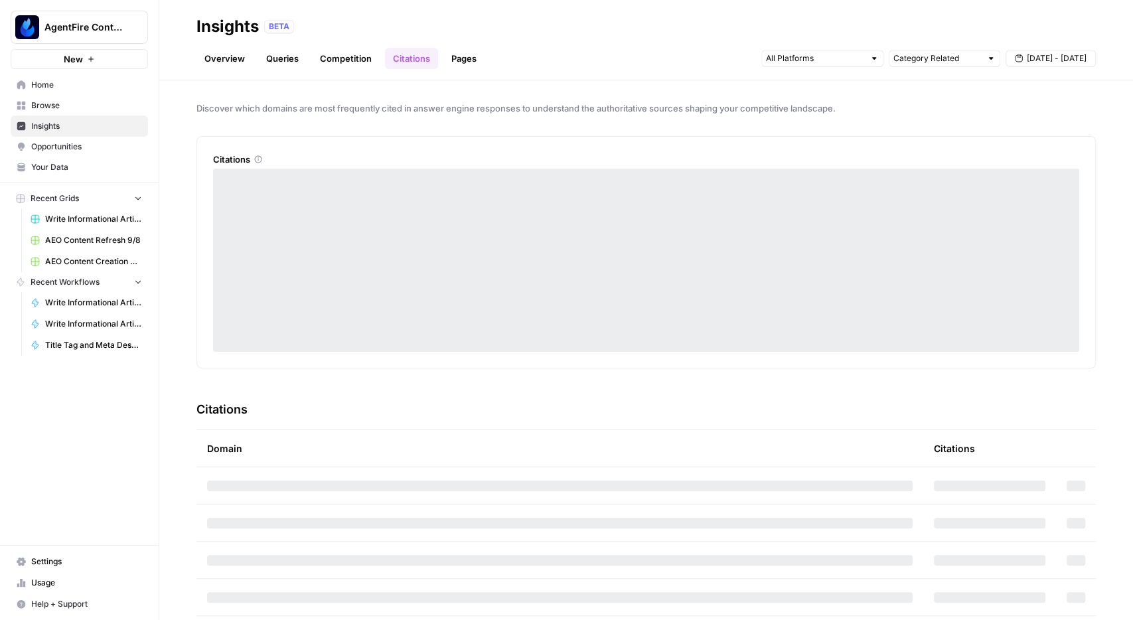
click at [82, 149] on span "Opportunities" at bounding box center [86, 147] width 111 height 12
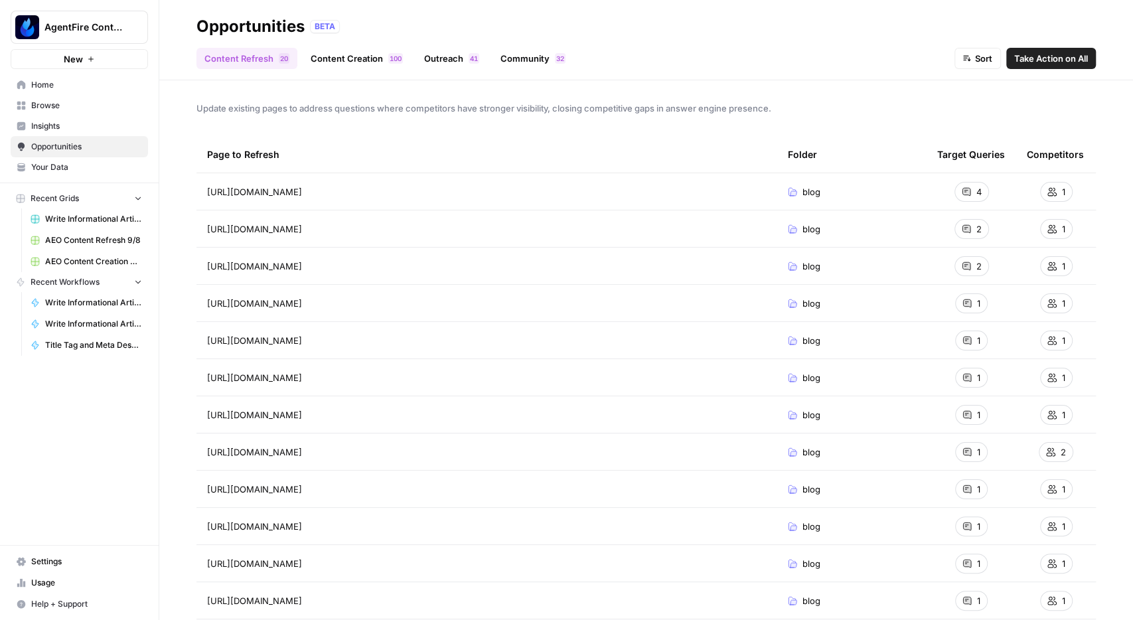
click at [68, 128] on span "Insights" at bounding box center [86, 126] width 111 height 12
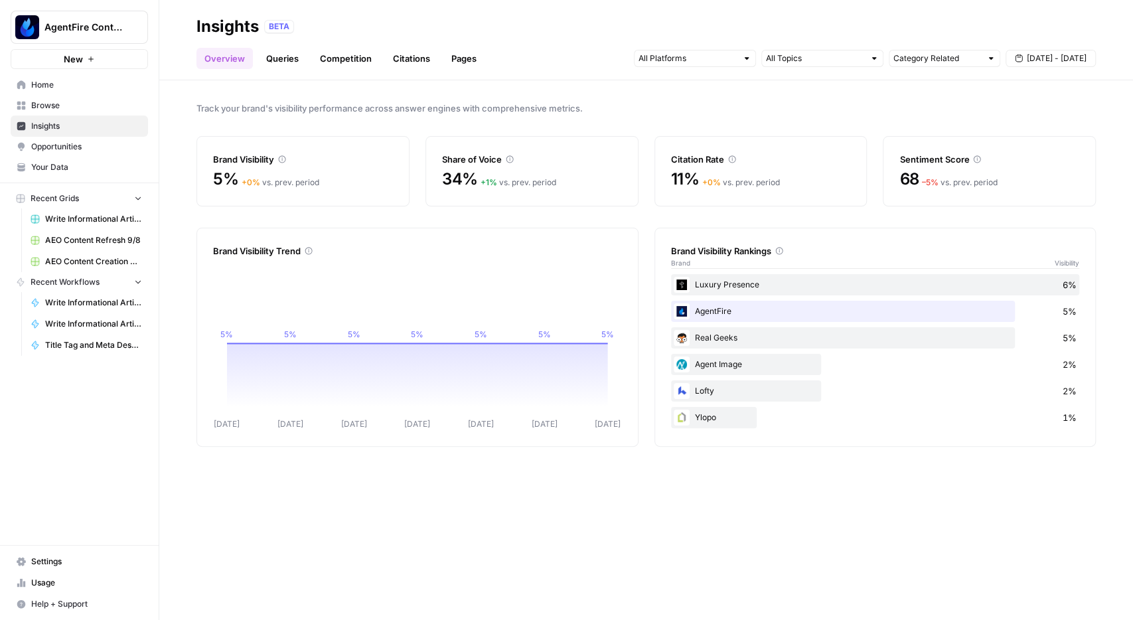
click at [864, 532] on div "Track your brand's visibility performance across answer engines with comprehens…" at bounding box center [646, 350] width 974 height 540
click at [55, 139] on link "Opportunities" at bounding box center [79, 146] width 137 height 21
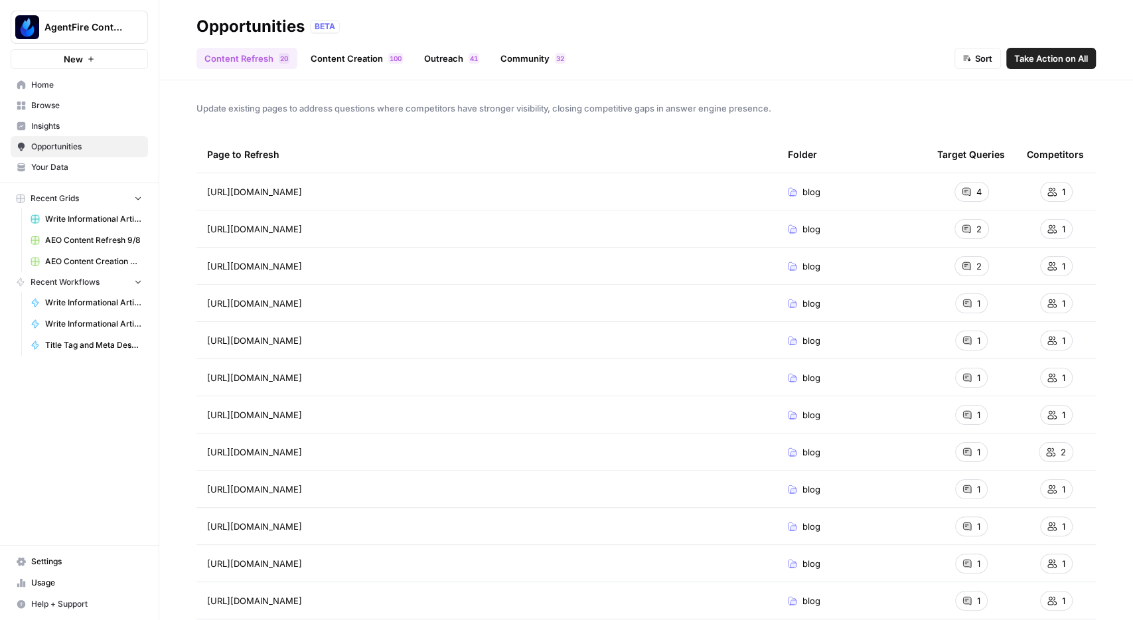
click at [52, 124] on span "Insights" at bounding box center [86, 126] width 111 height 12
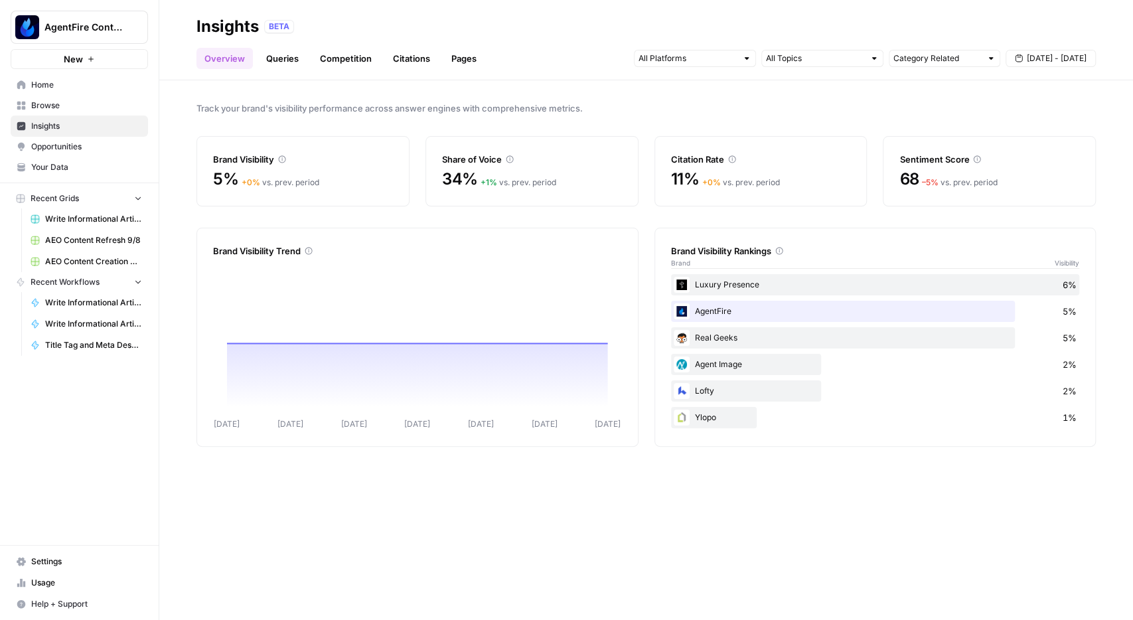
click at [327, 58] on link "Competition" at bounding box center [346, 58] width 68 height 21
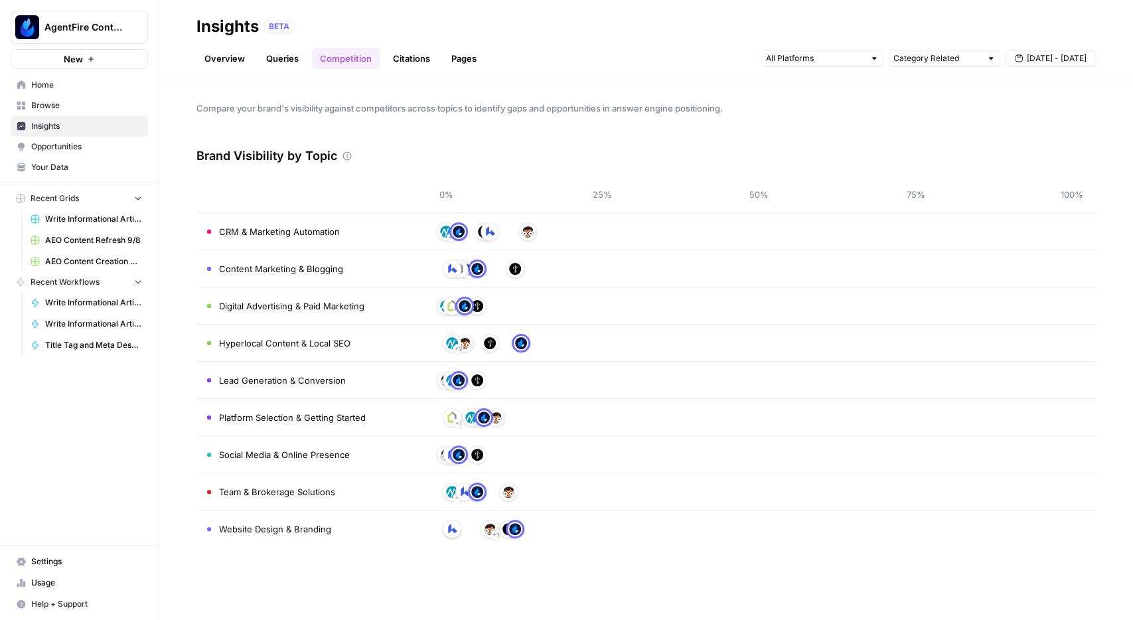
click at [282, 63] on link "Queries" at bounding box center [282, 58] width 48 height 21
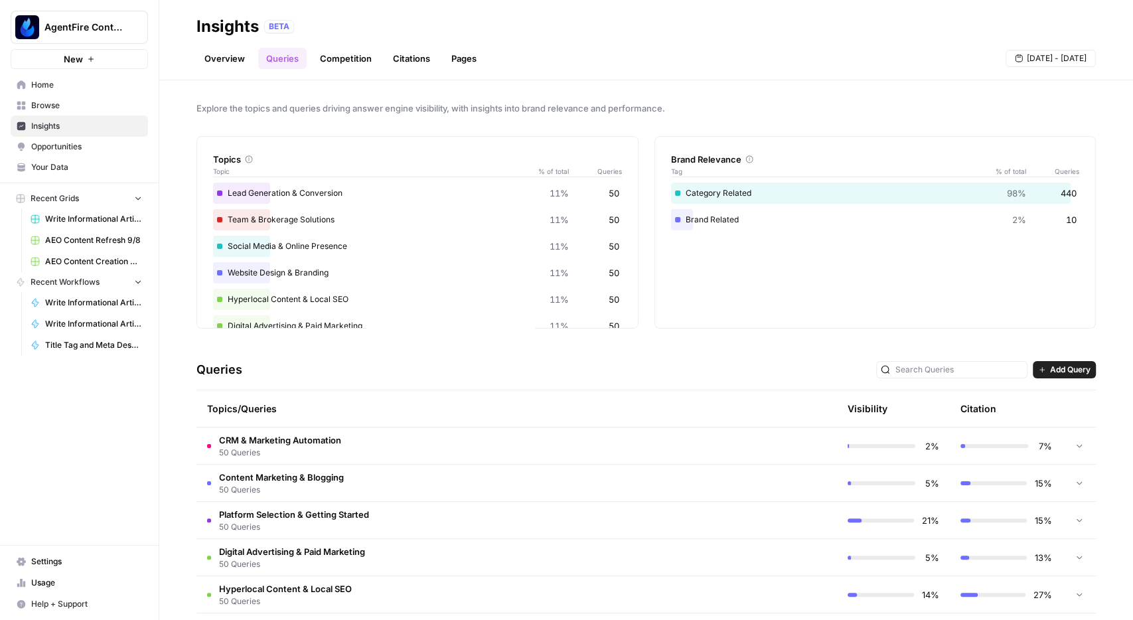
click at [421, 57] on link "Citations" at bounding box center [411, 58] width 53 height 21
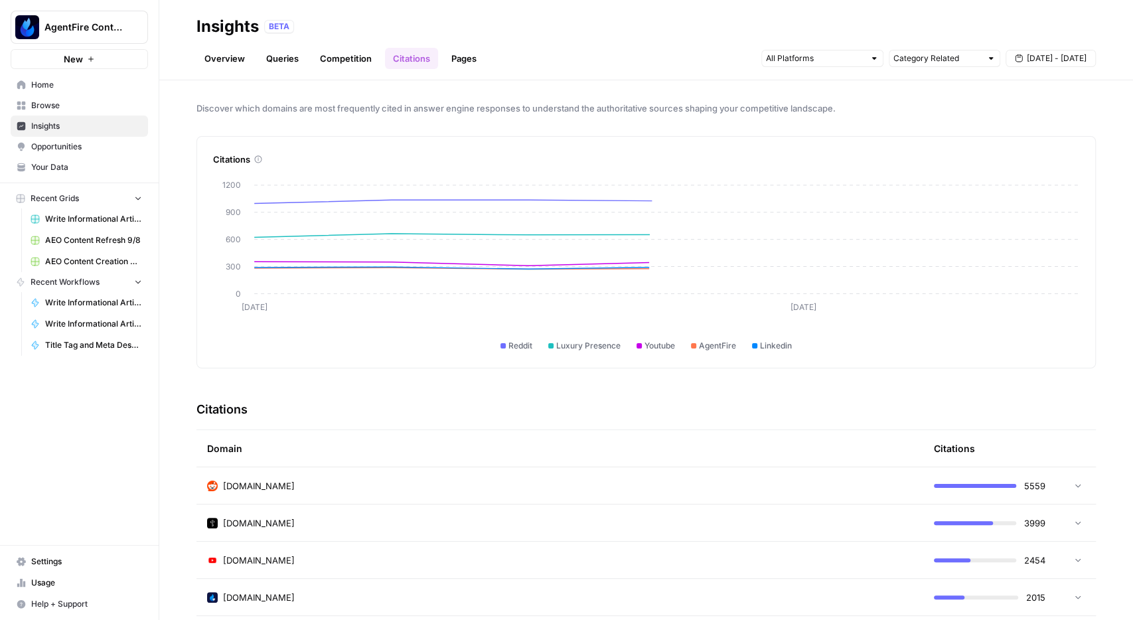
click at [459, 57] on link "Pages" at bounding box center [463, 58] width 41 height 21
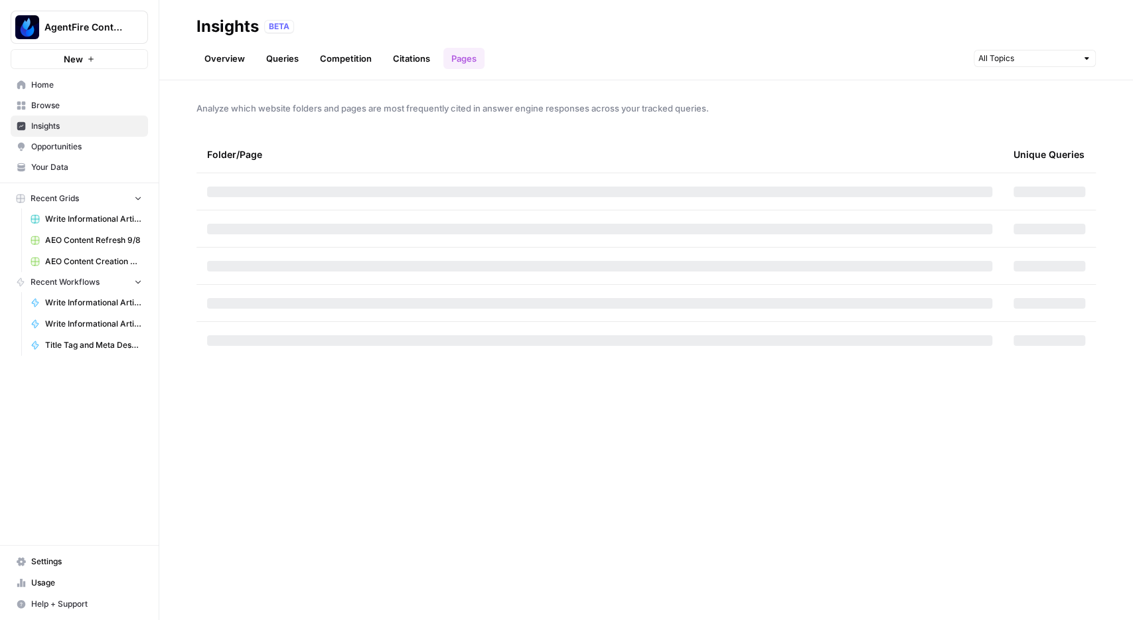
click at [234, 48] on link "Overview" at bounding box center [225, 58] width 56 height 21
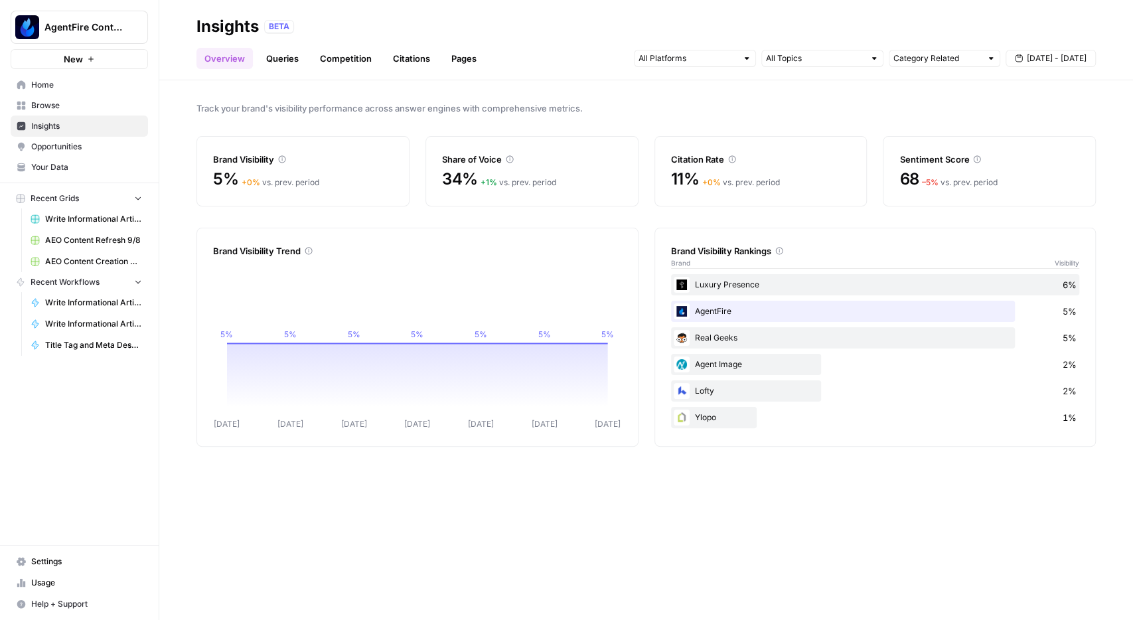
click at [33, 104] on span "Browse" at bounding box center [86, 106] width 111 height 12
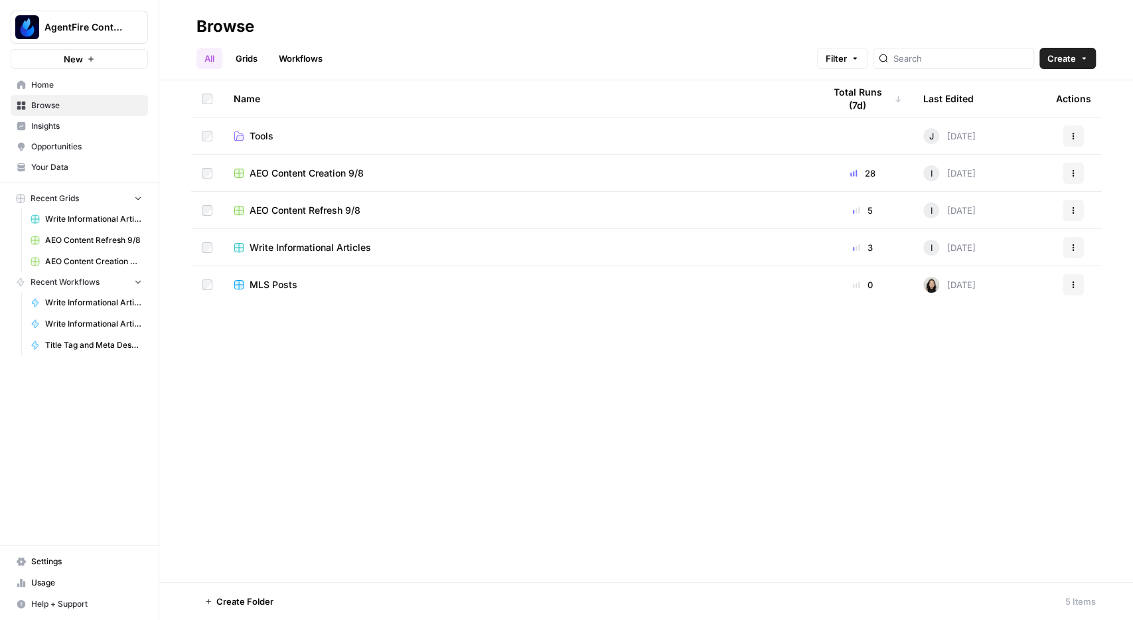
click at [281, 163] on td "AEO Content Creation 9/8" at bounding box center [518, 173] width 590 height 37
click at [281, 172] on span "AEO Content Creation 9/8" at bounding box center [307, 173] width 114 height 13
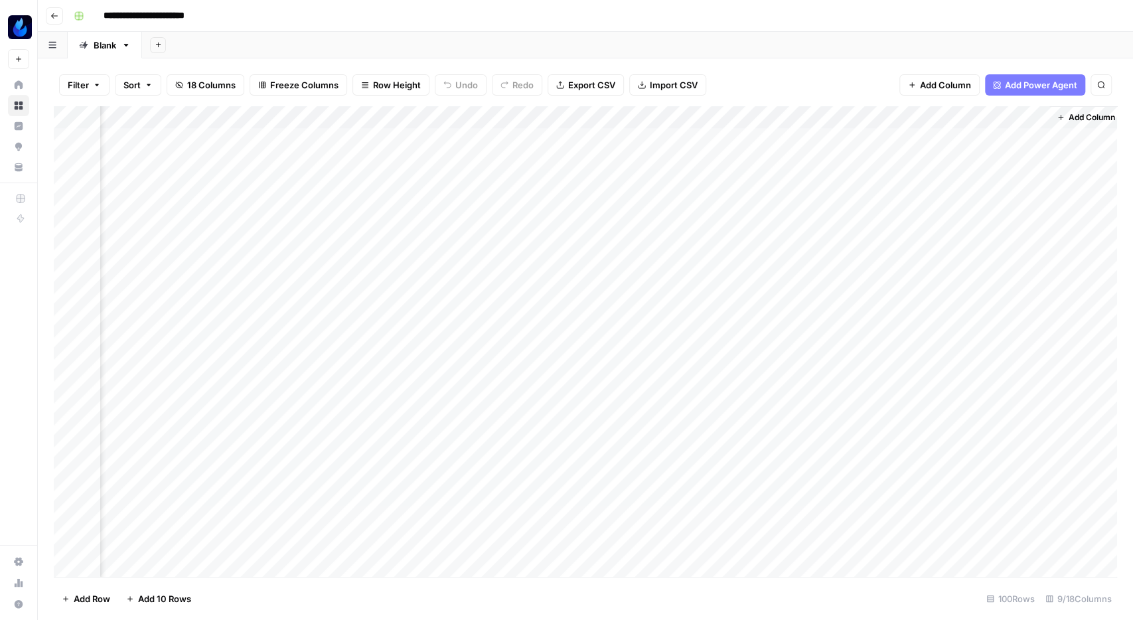
scroll to position [0, 492]
click at [55, 15] on icon "button" at bounding box center [54, 16] width 8 height 8
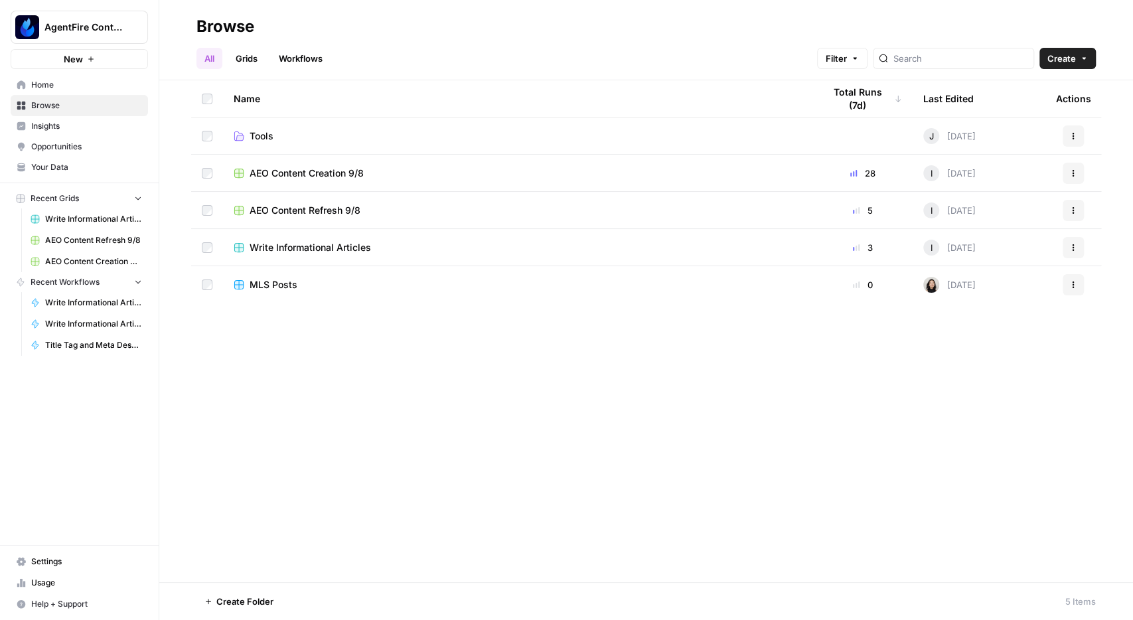
click at [66, 129] on span "Insights" at bounding box center [86, 126] width 111 height 12
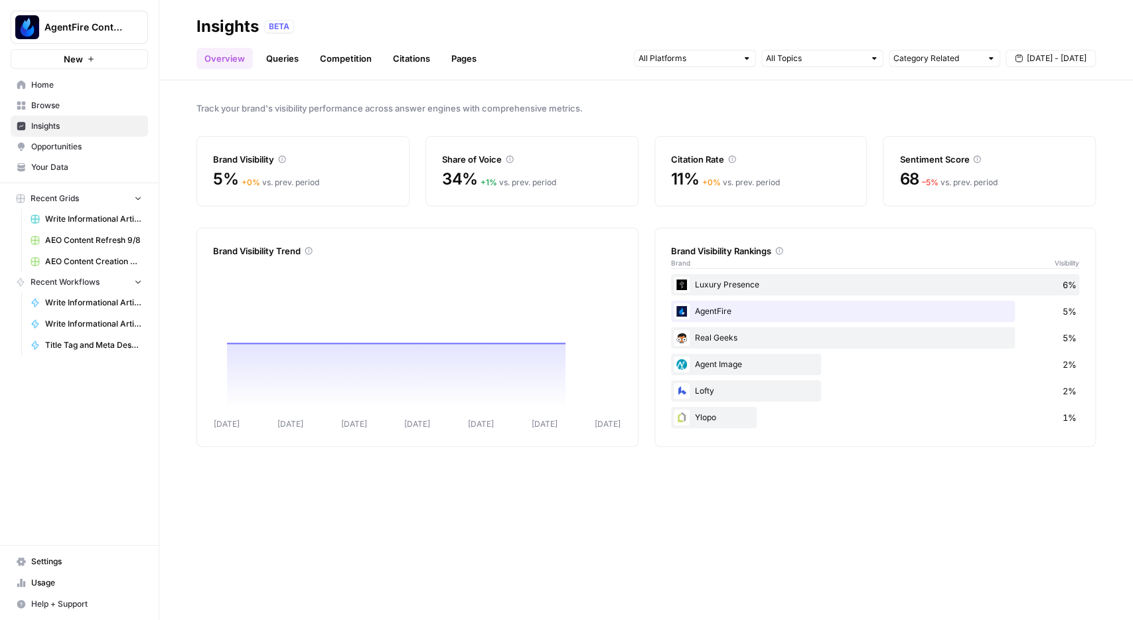
click at [286, 59] on link "Queries" at bounding box center [282, 58] width 48 height 21
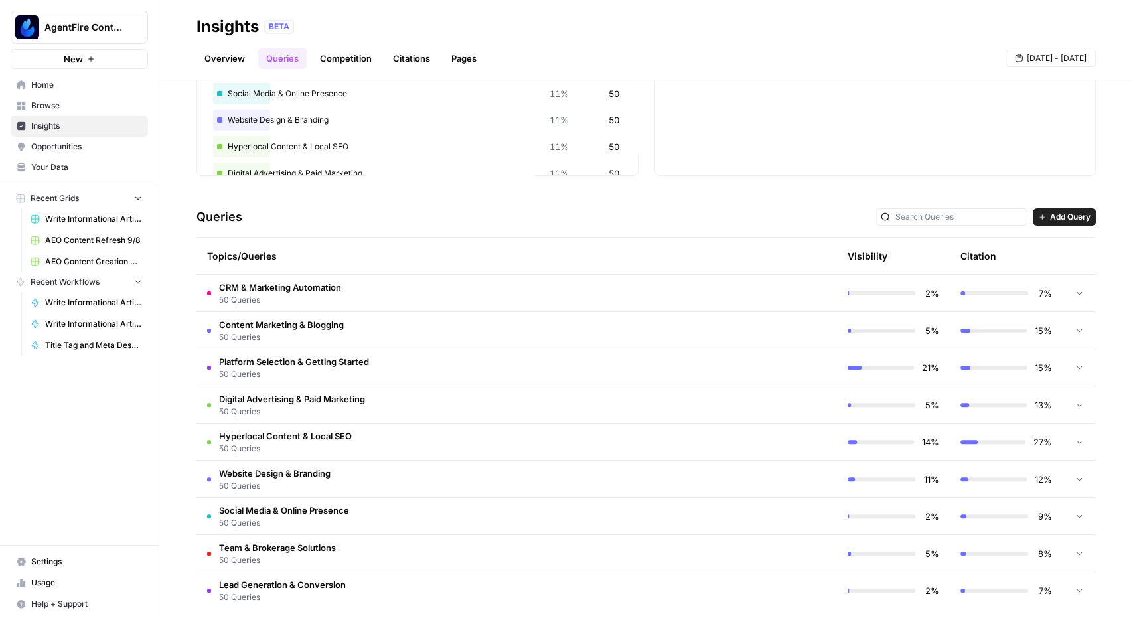
scroll to position [154, 0]
click at [1079, 289] on icon at bounding box center [1079, 291] width 9 height 9
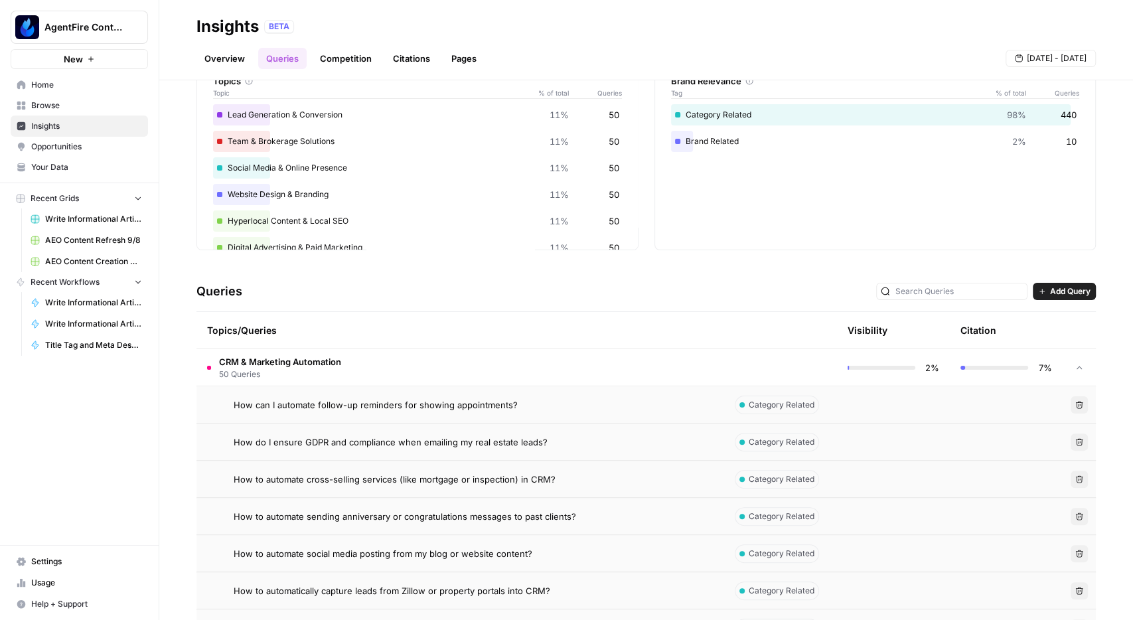
scroll to position [0, 0]
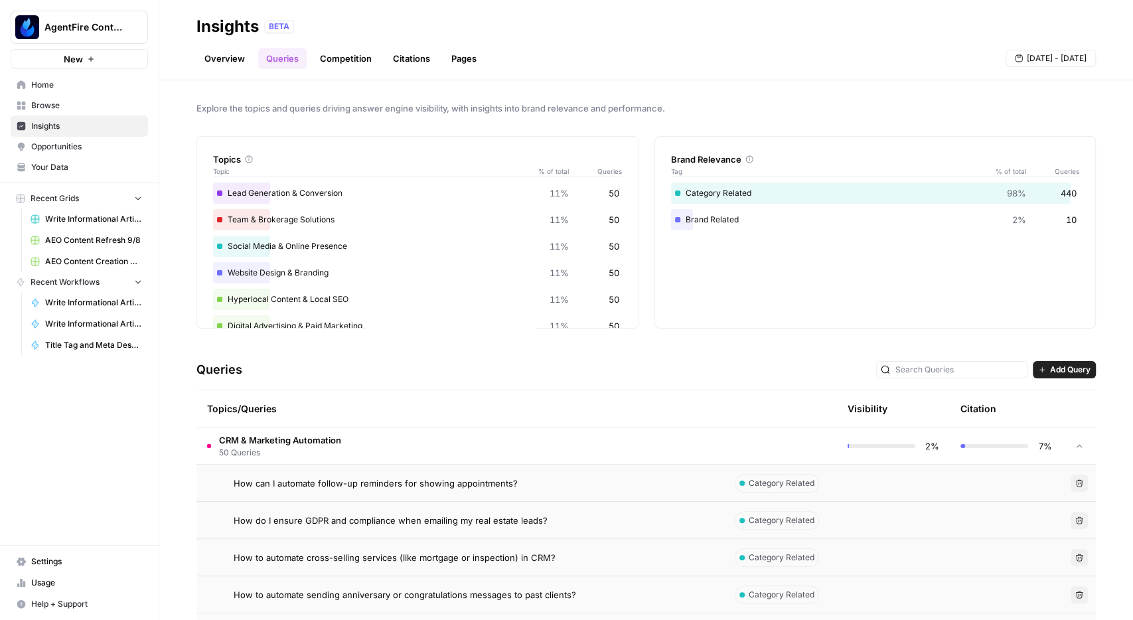
click at [226, 55] on link "Overview" at bounding box center [225, 58] width 56 height 21
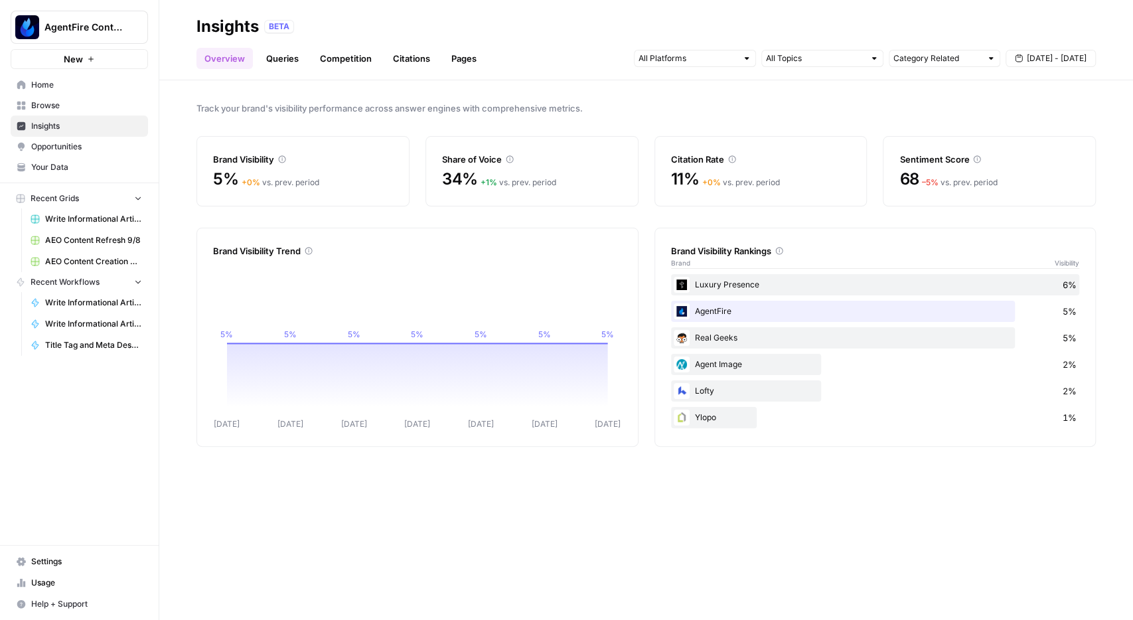
click at [285, 62] on link "Queries" at bounding box center [282, 58] width 48 height 21
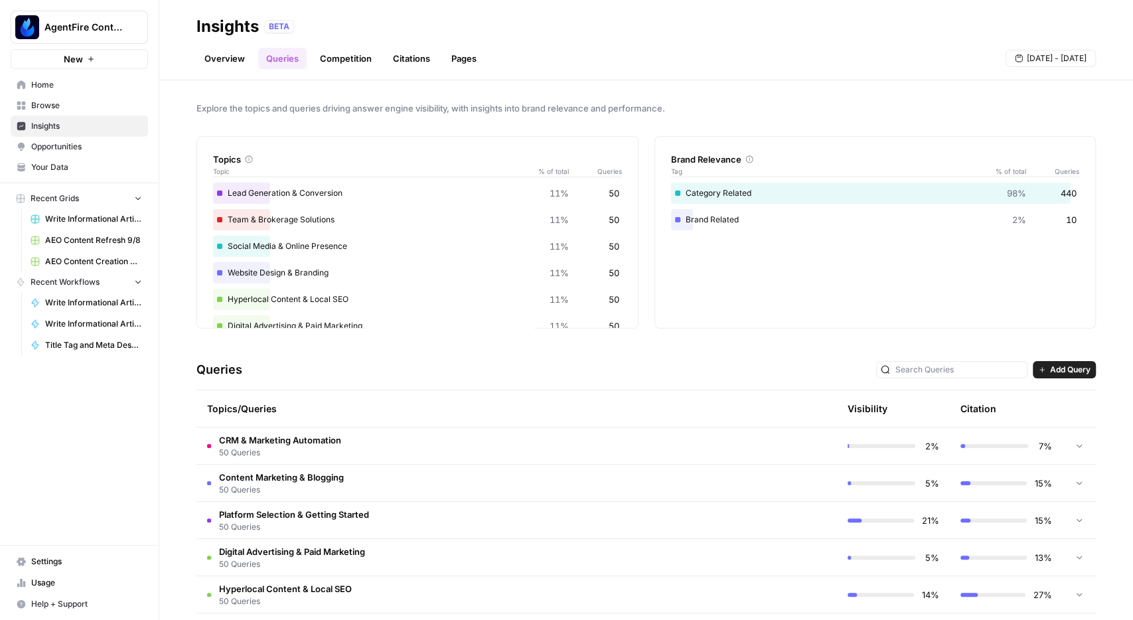
click at [341, 59] on link "Competition" at bounding box center [346, 58] width 68 height 21
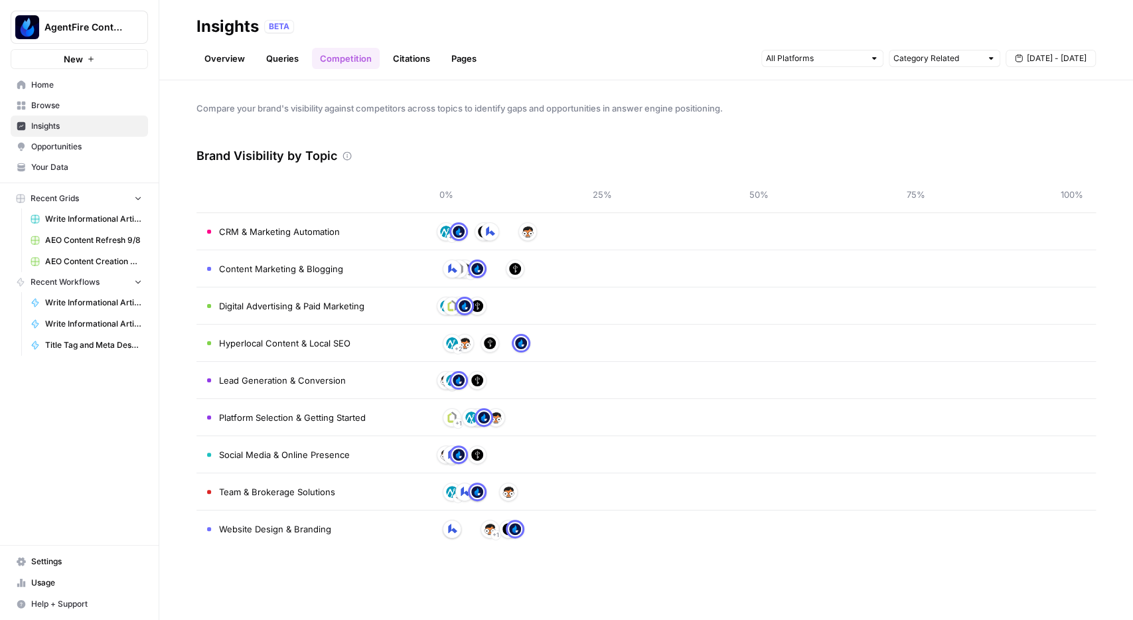
click at [409, 52] on link "Citations" at bounding box center [411, 58] width 53 height 21
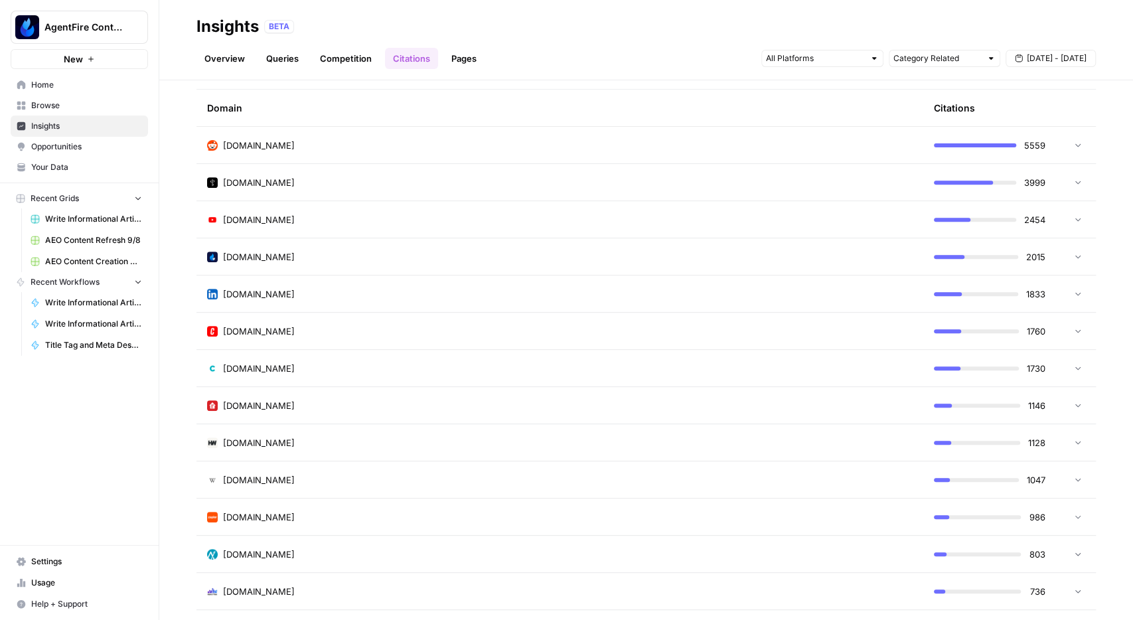
scroll to position [33, 0]
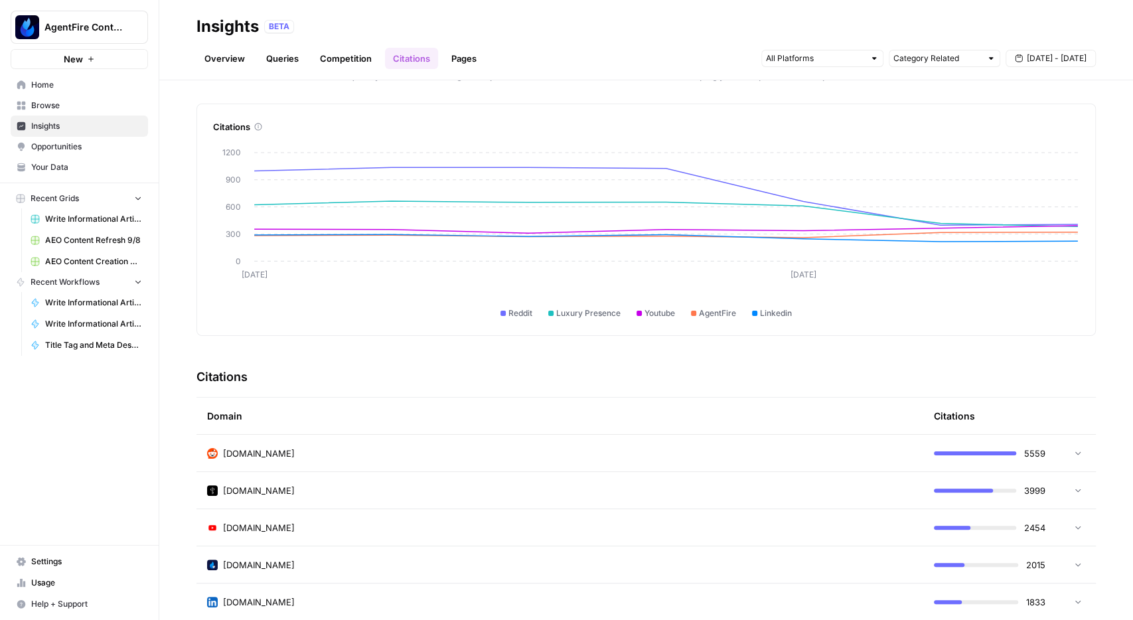
click at [294, 59] on link "Queries" at bounding box center [282, 58] width 48 height 21
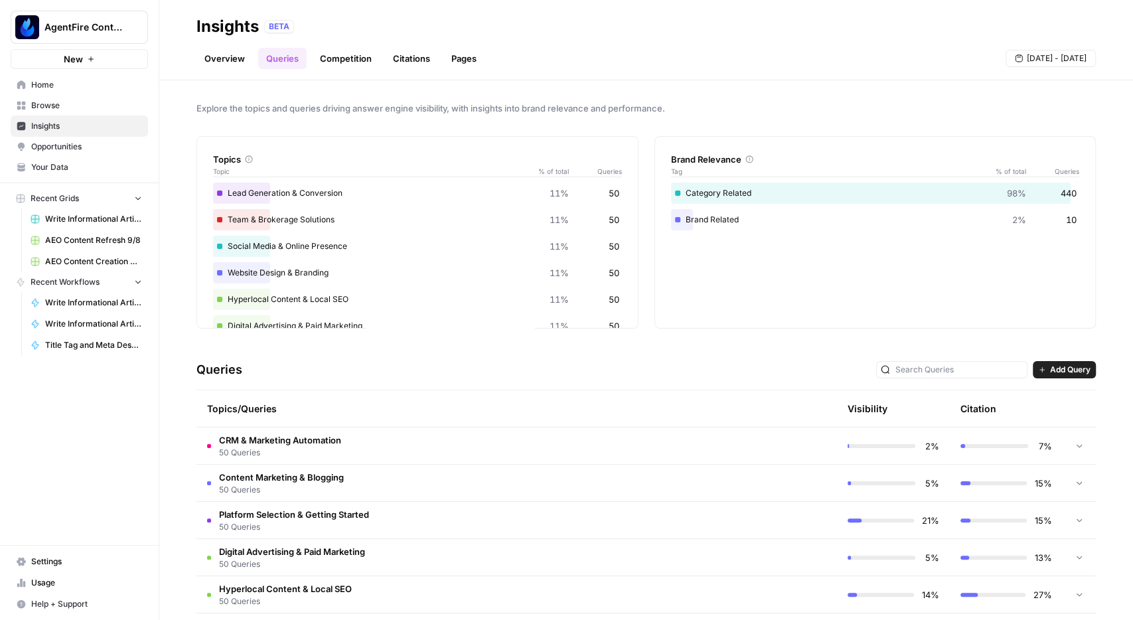
scroll to position [163, 0]
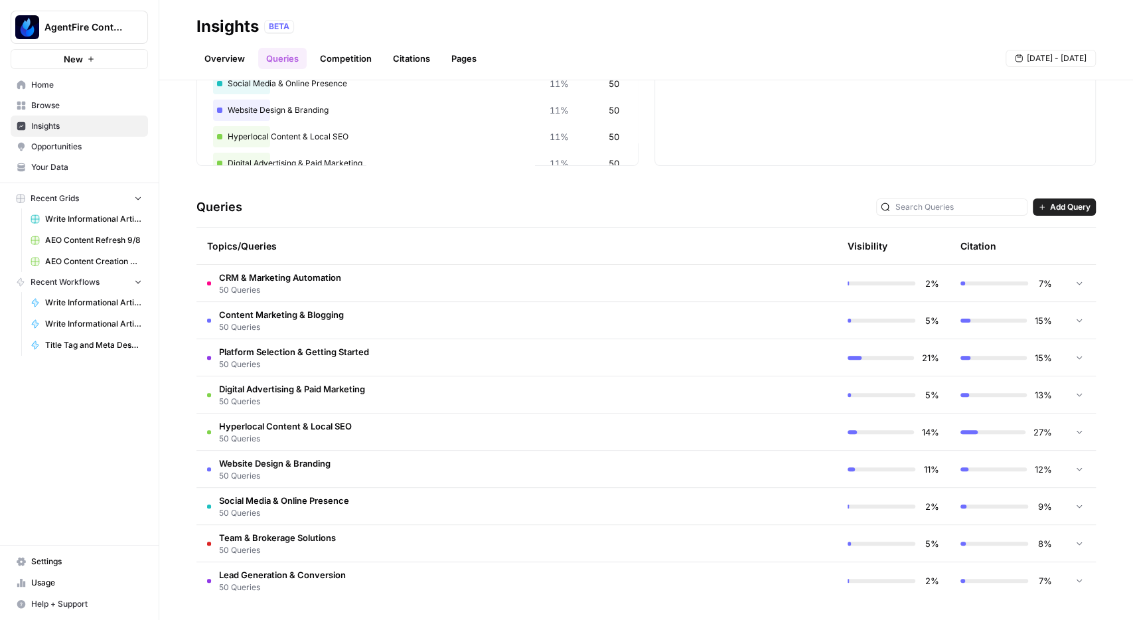
click at [359, 59] on link "Competition" at bounding box center [346, 58] width 68 height 21
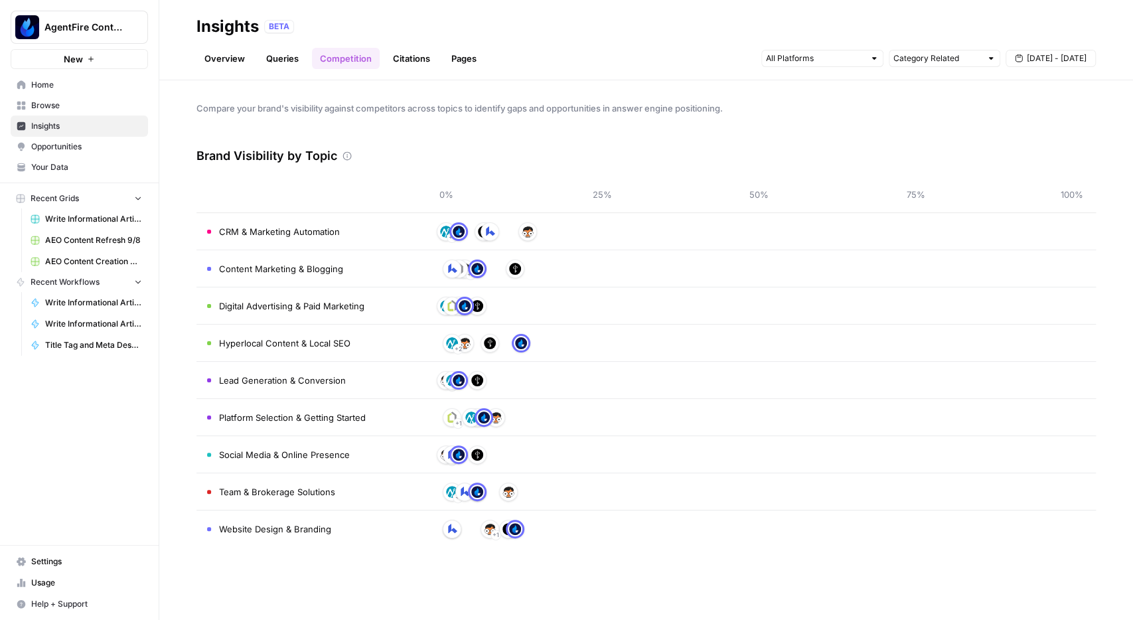
click at [417, 62] on link "Citations" at bounding box center [411, 58] width 53 height 21
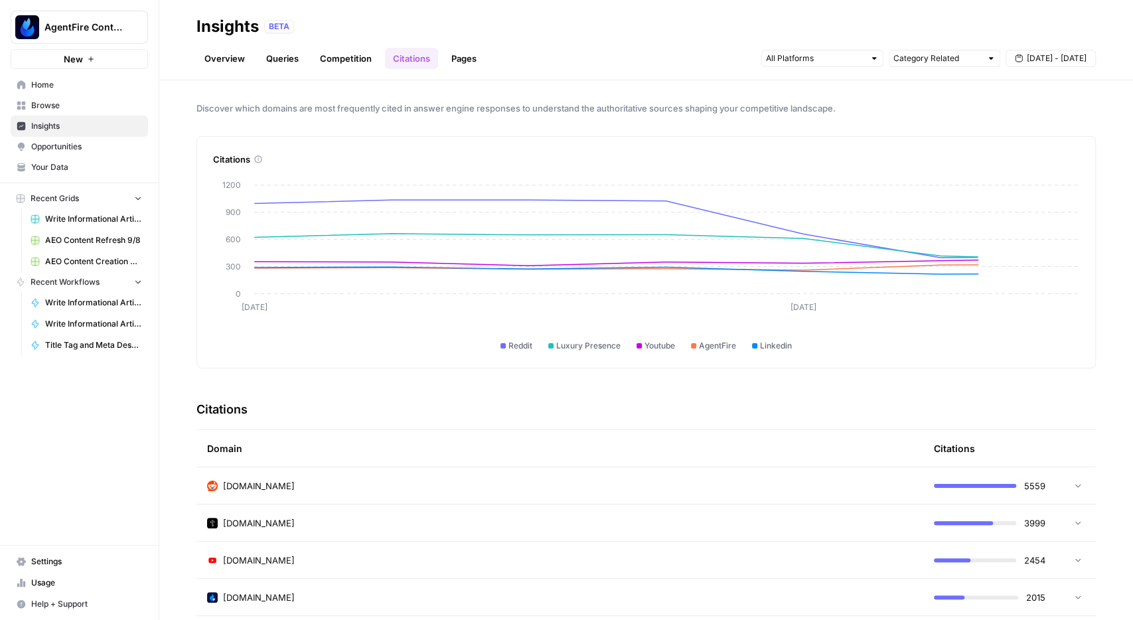
click at [463, 61] on link "Pages" at bounding box center [463, 58] width 41 height 21
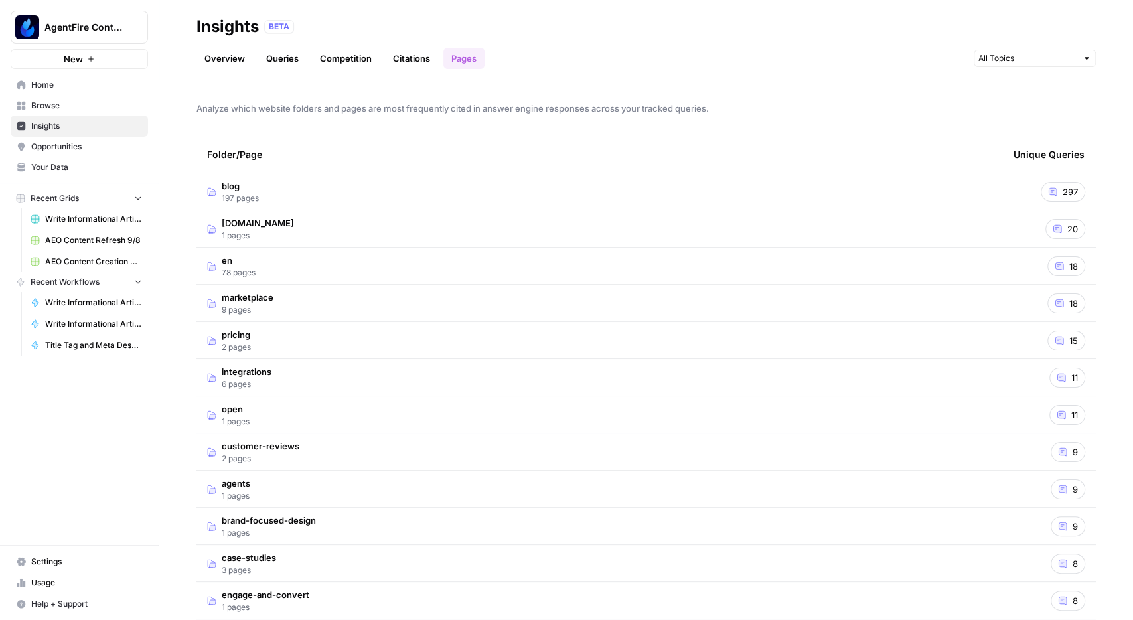
click at [402, 68] on link "Citations" at bounding box center [411, 58] width 53 height 21
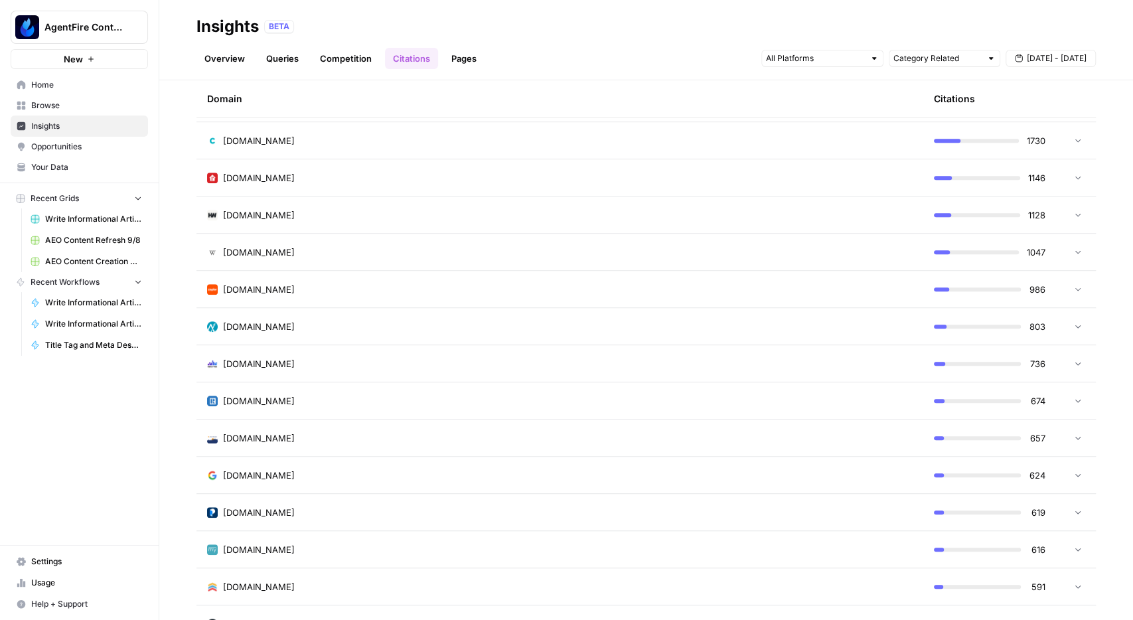
scroll to position [616, 0]
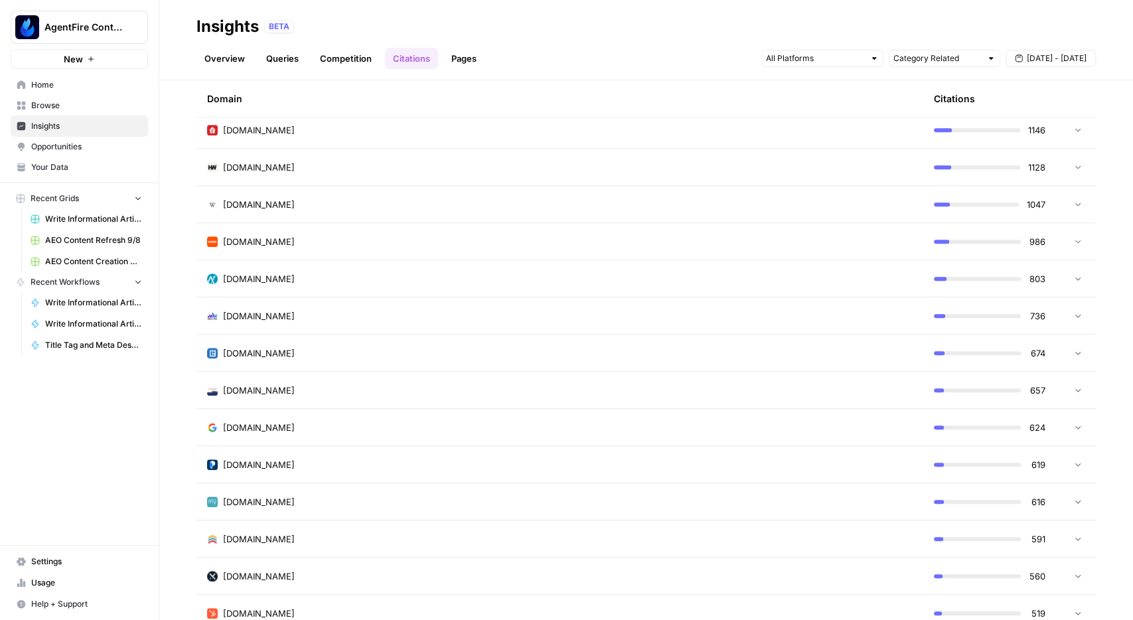
click at [353, 56] on link "Competition" at bounding box center [346, 58] width 68 height 21
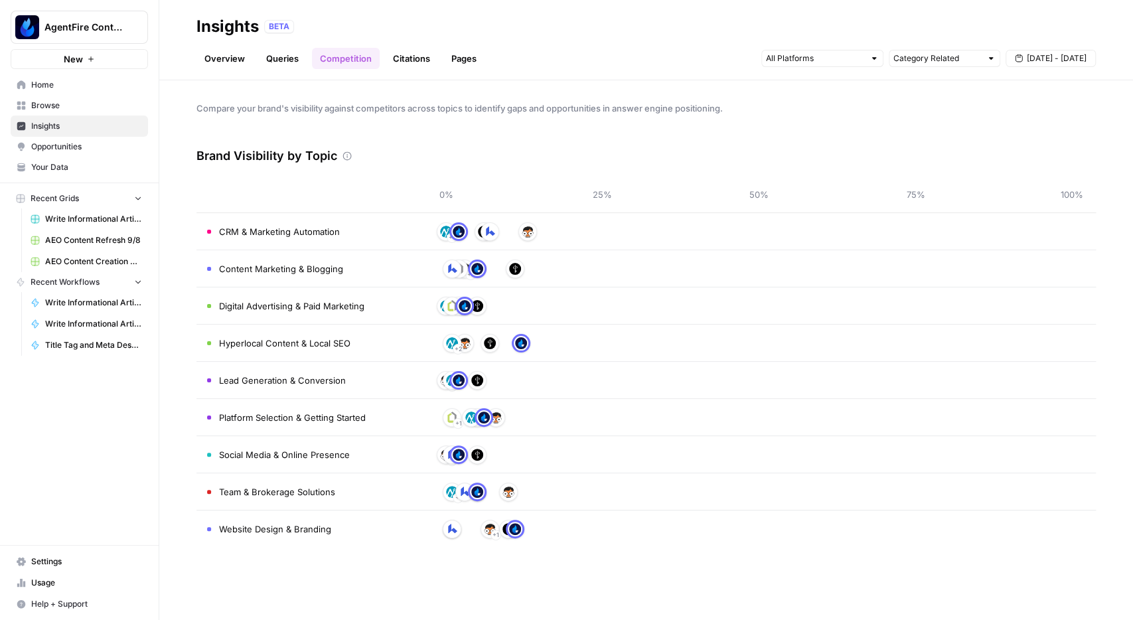
click at [224, 58] on link "Overview" at bounding box center [225, 58] width 56 height 21
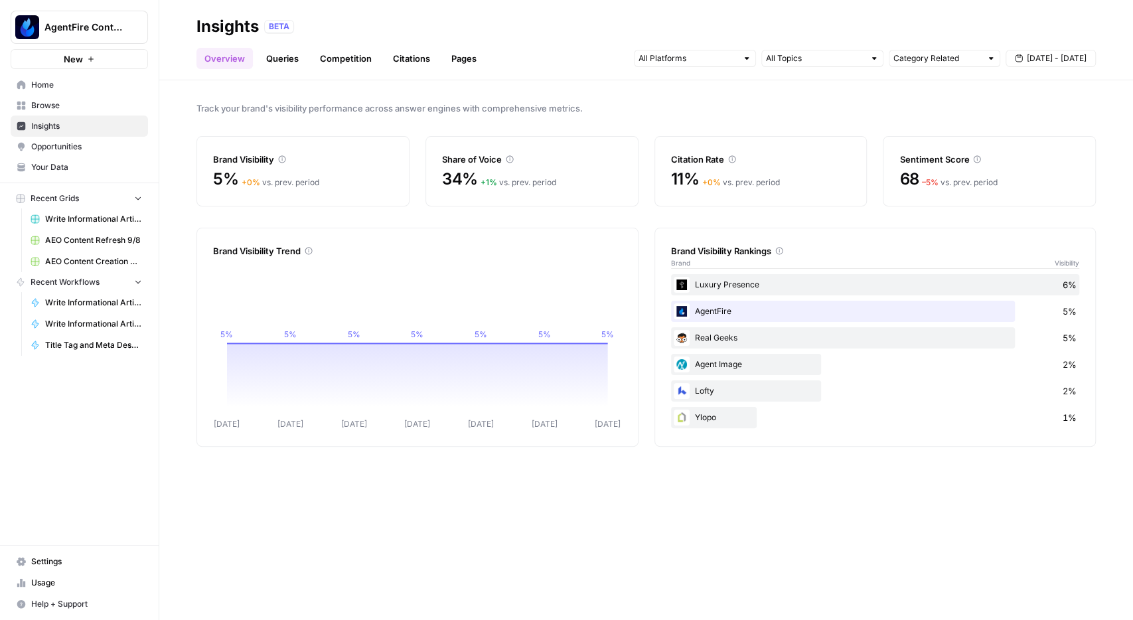
click at [331, 55] on link "Competition" at bounding box center [346, 58] width 68 height 21
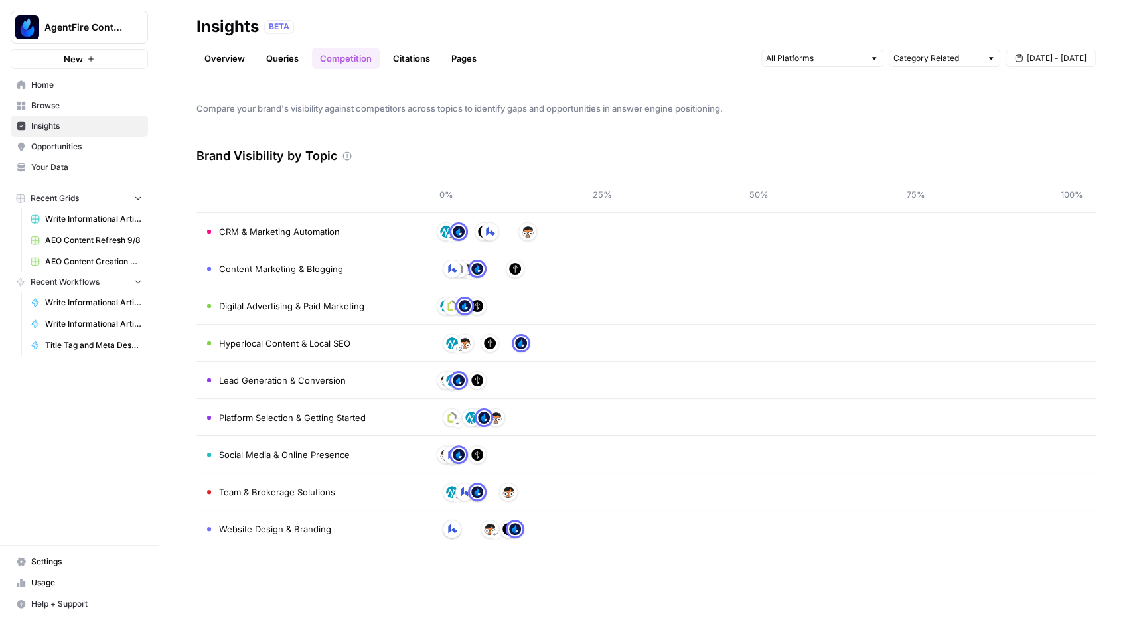
click at [289, 52] on link "Queries" at bounding box center [282, 58] width 48 height 21
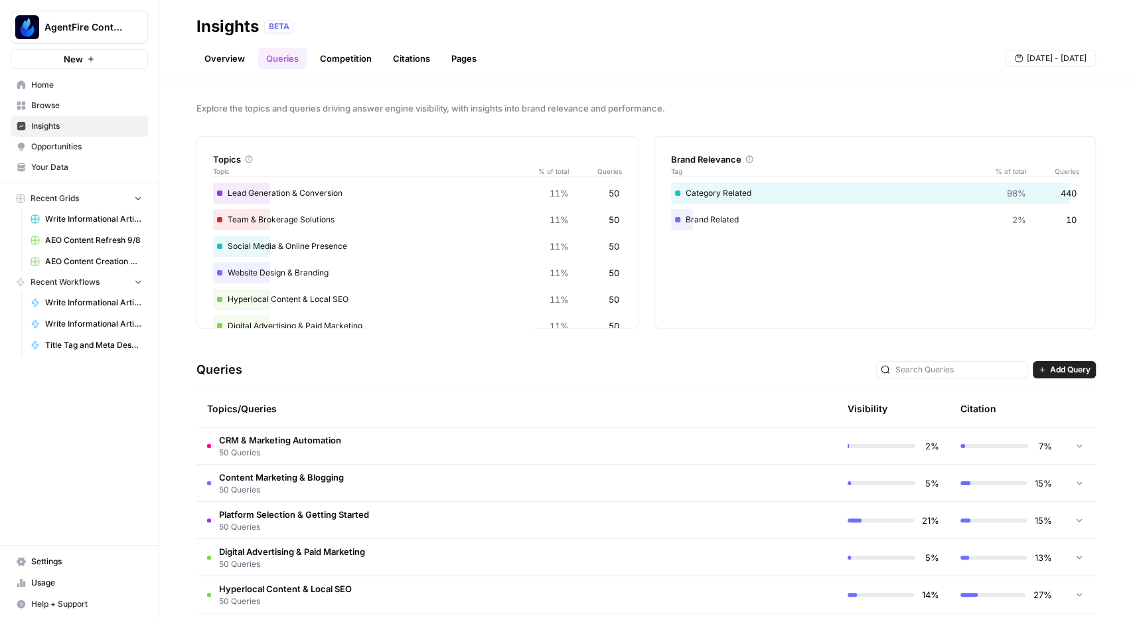
click at [417, 64] on link "Citations" at bounding box center [411, 58] width 53 height 21
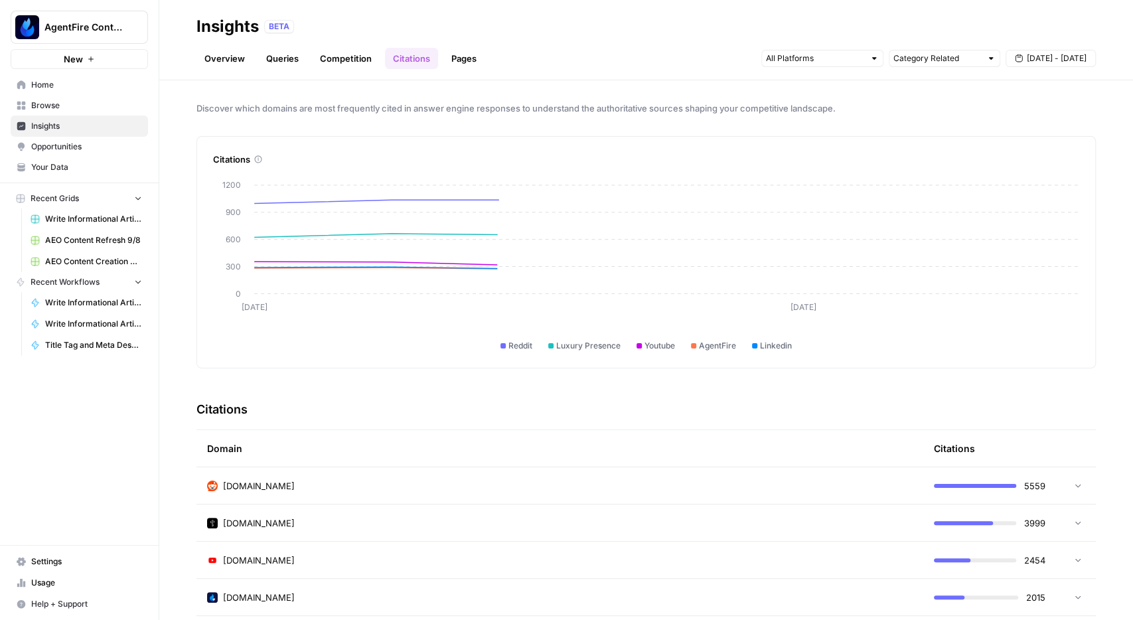
click at [333, 51] on link "Competition" at bounding box center [346, 58] width 68 height 21
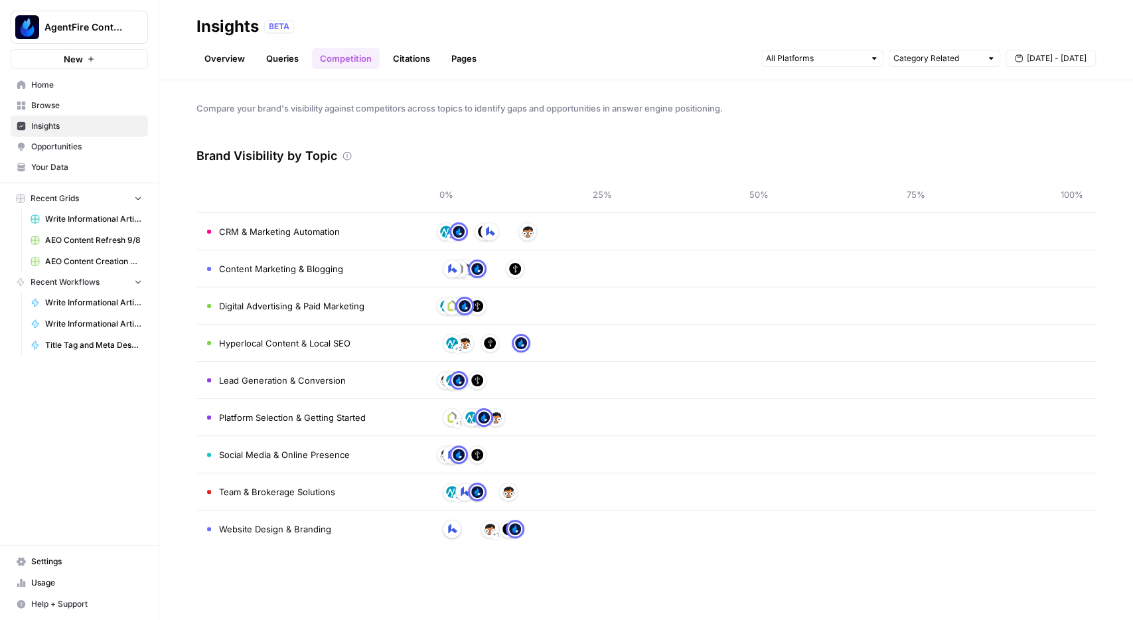
click at [232, 63] on link "Overview" at bounding box center [225, 58] width 56 height 21
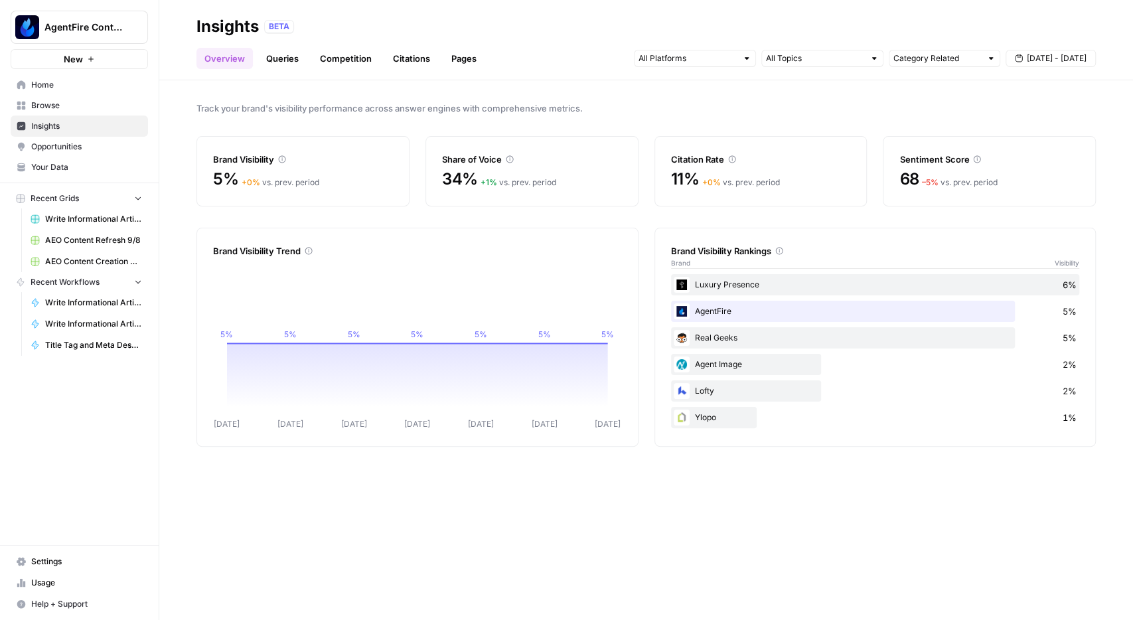
click at [738, 63] on div at bounding box center [695, 58] width 122 height 17
click at [740, 60] on div at bounding box center [695, 58] width 122 height 17
click at [742, 34] on div "Insights BETA" at bounding box center [647, 26] width 900 height 21
click at [465, 65] on link "Pages" at bounding box center [463, 58] width 41 height 21
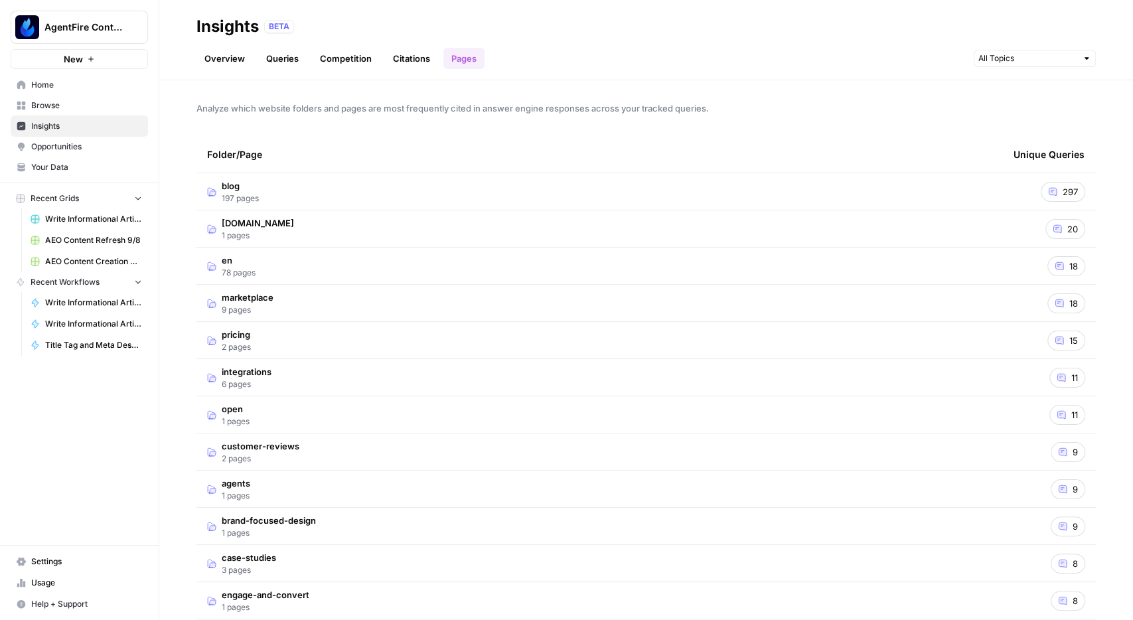
click at [410, 62] on link "Citations" at bounding box center [411, 58] width 53 height 21
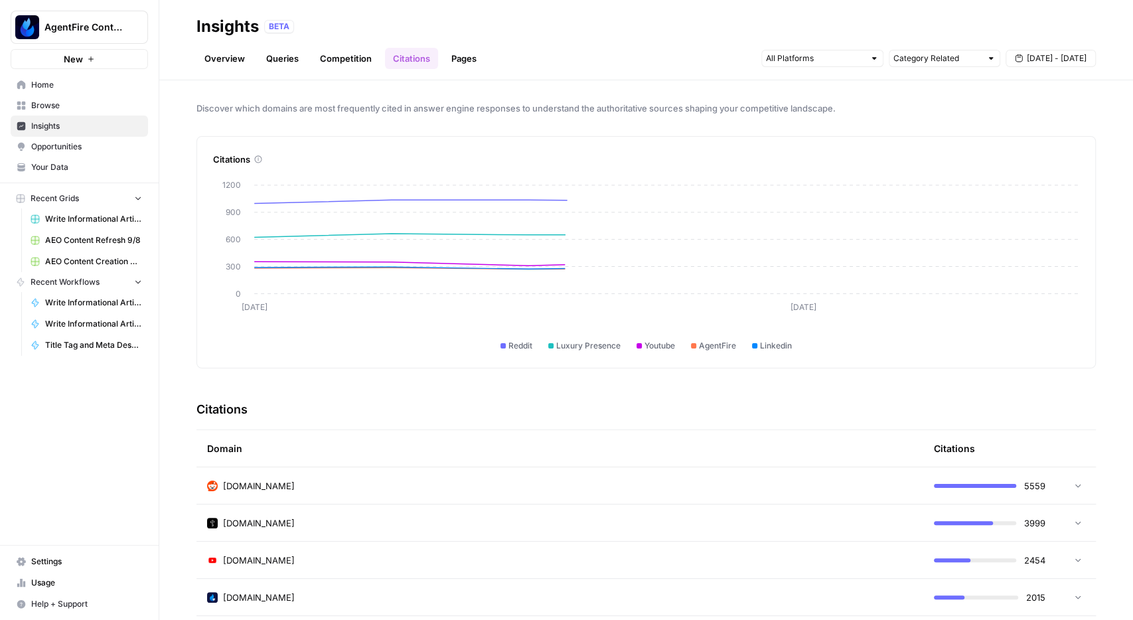
click at [345, 60] on link "Competition" at bounding box center [346, 58] width 68 height 21
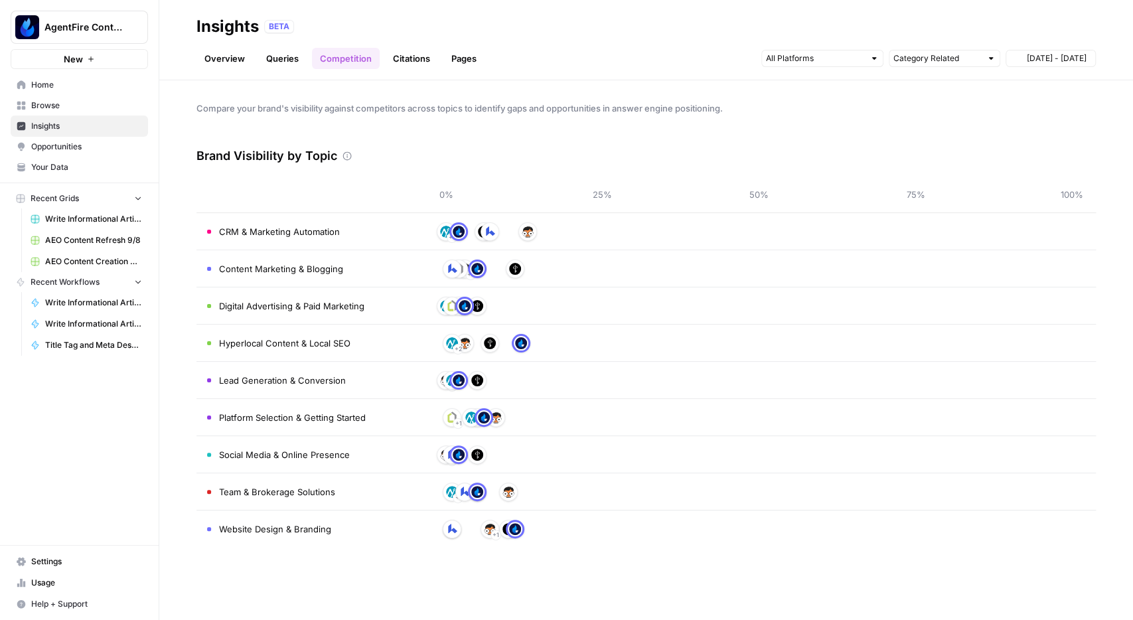
click at [290, 60] on link "Queries" at bounding box center [282, 58] width 48 height 21
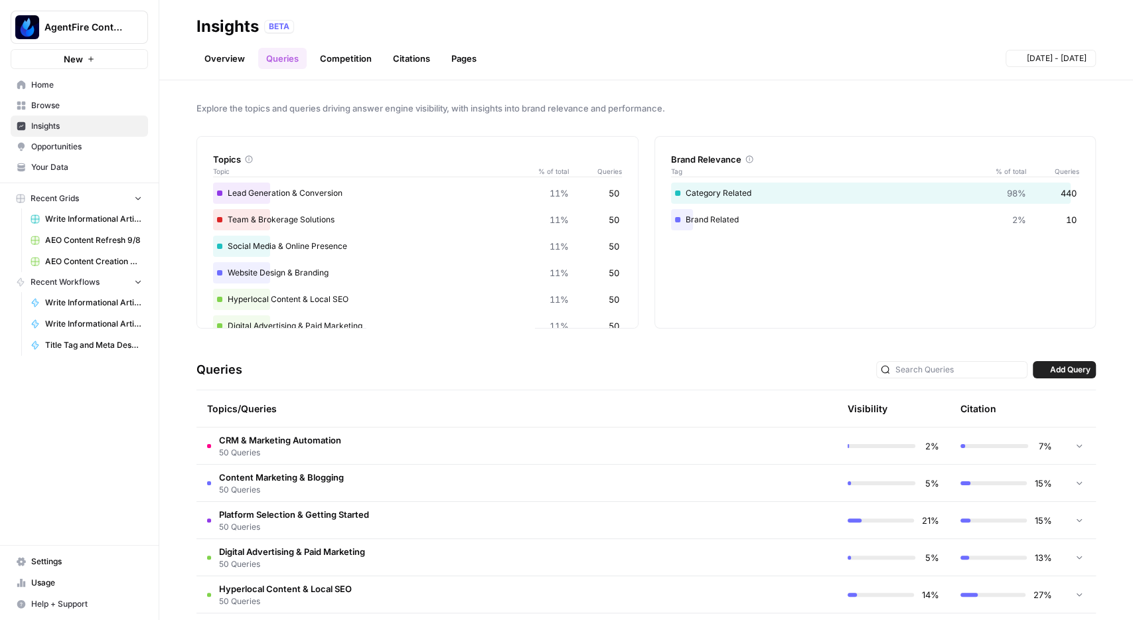
click at [225, 54] on link "Overview" at bounding box center [225, 58] width 56 height 21
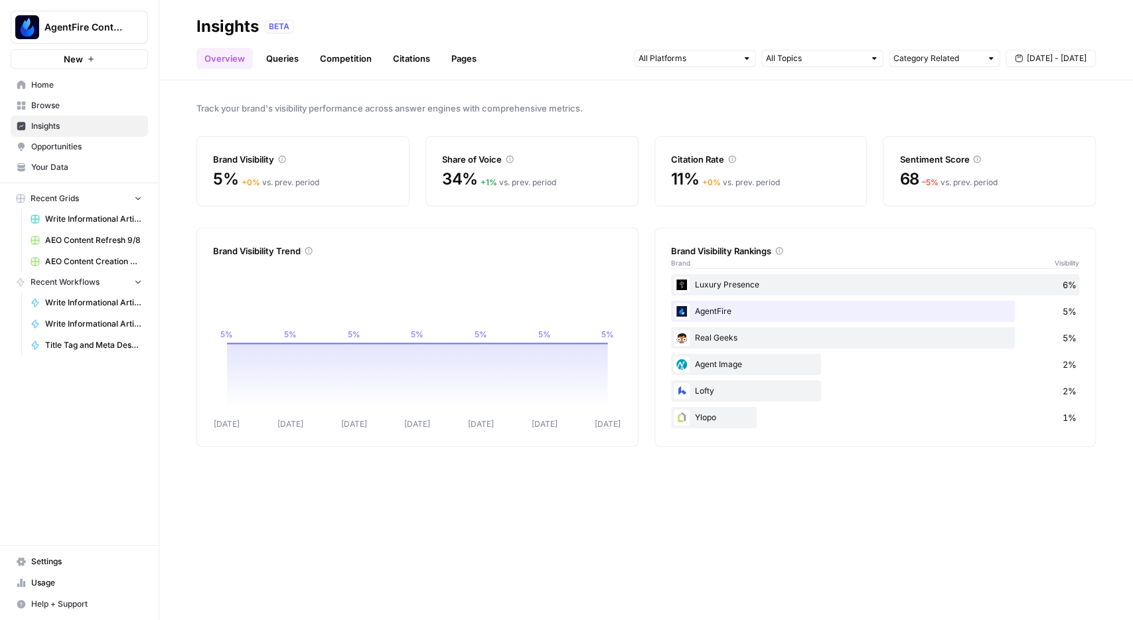
click at [79, 149] on span "Opportunities" at bounding box center [86, 147] width 111 height 12
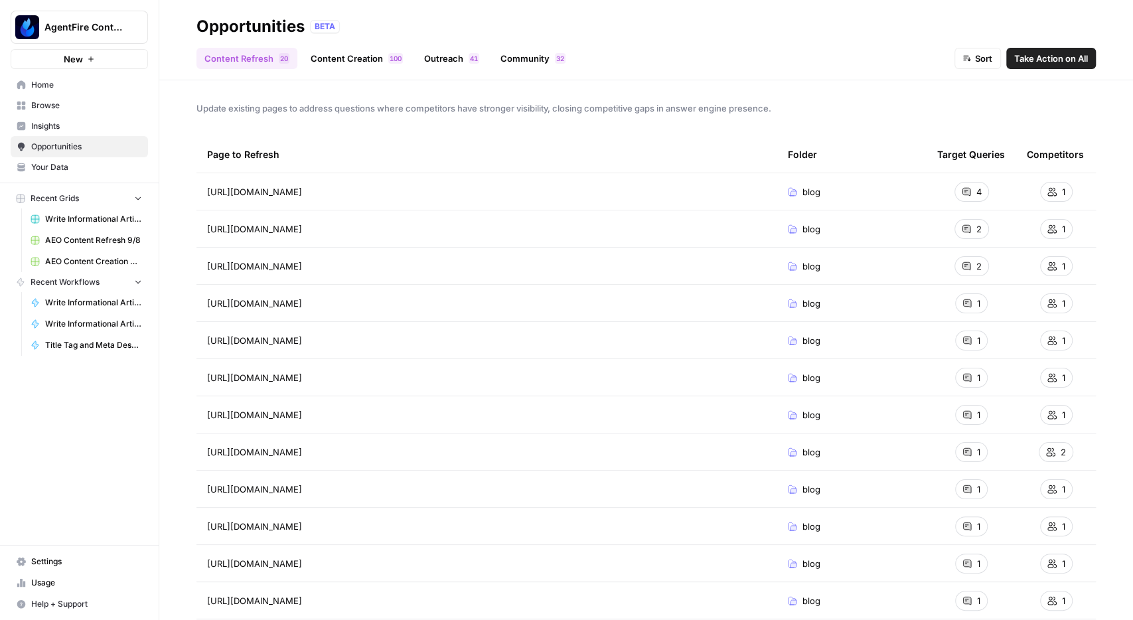
click at [65, 123] on span "Insights" at bounding box center [86, 126] width 111 height 12
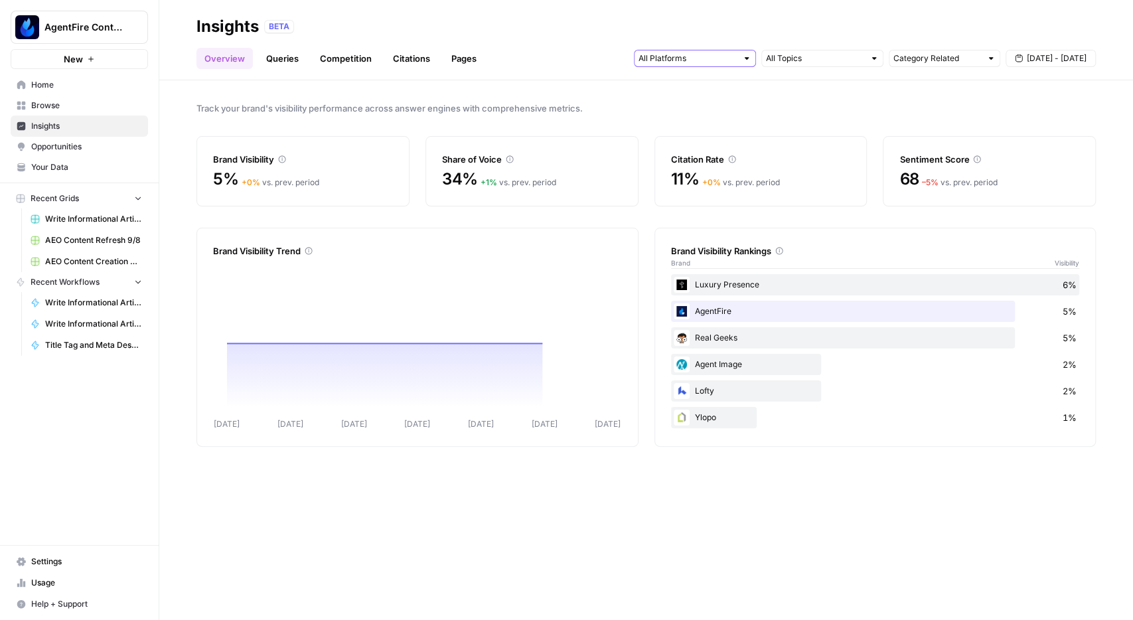
click at [718, 55] on input "text" at bounding box center [688, 58] width 98 height 13
click at [83, 150] on span "Opportunities" at bounding box center [86, 147] width 111 height 12
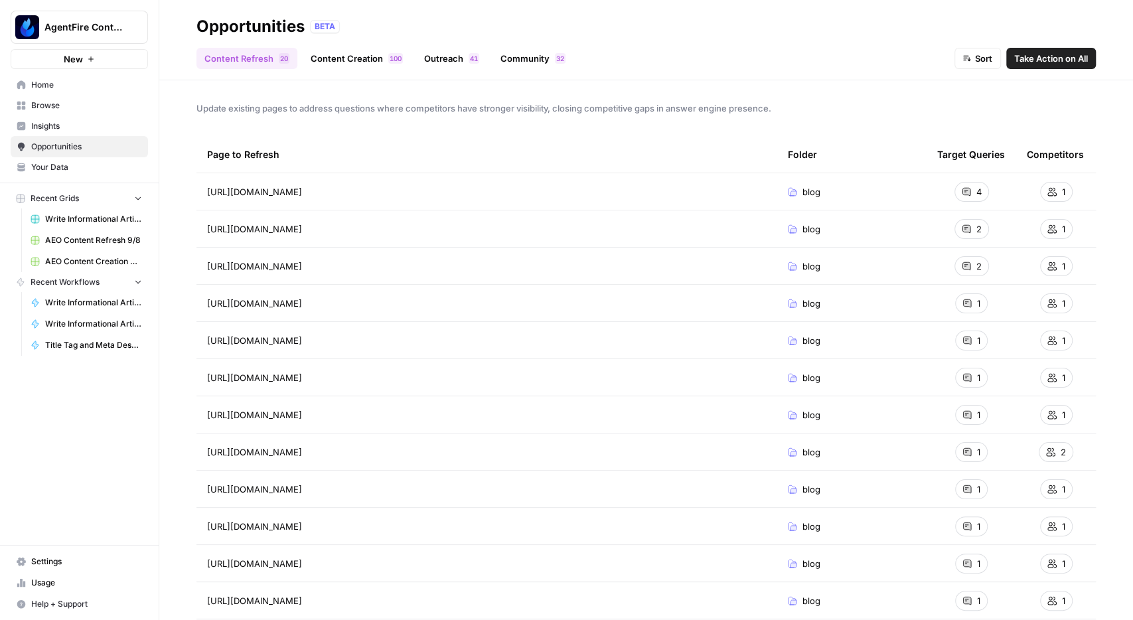
click at [444, 51] on link "Outreach 1 4" at bounding box center [451, 58] width 71 height 21
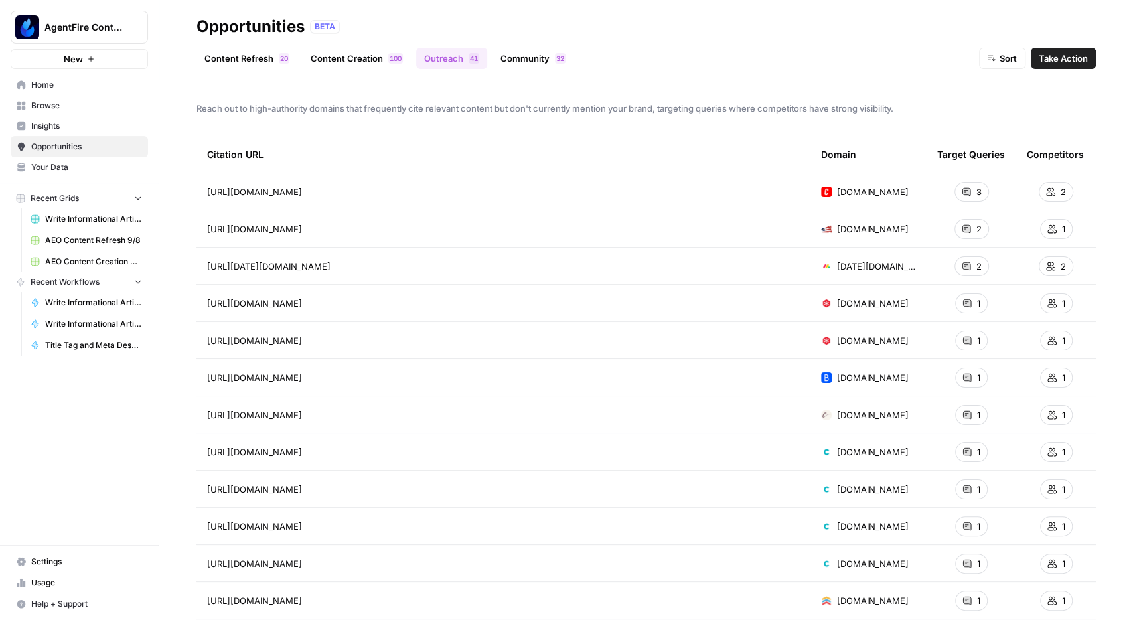
click at [526, 64] on link "Community 2 3" at bounding box center [533, 58] width 81 height 21
